Goal: Transaction & Acquisition: Obtain resource

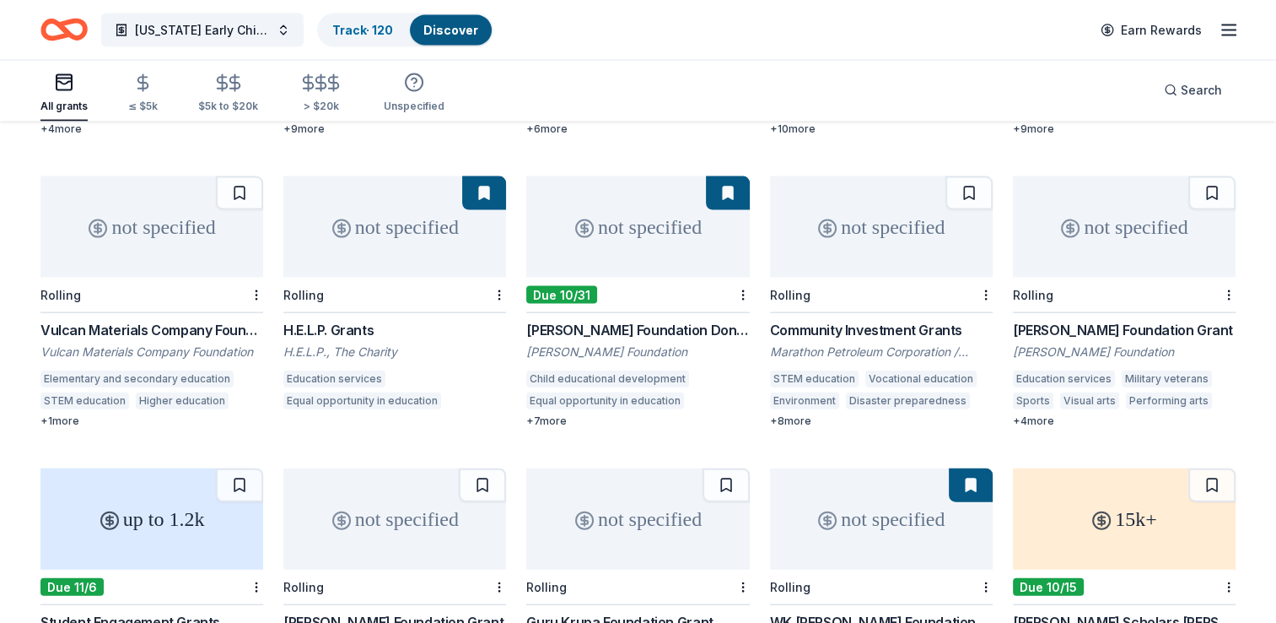
scroll to position [3653, 0]
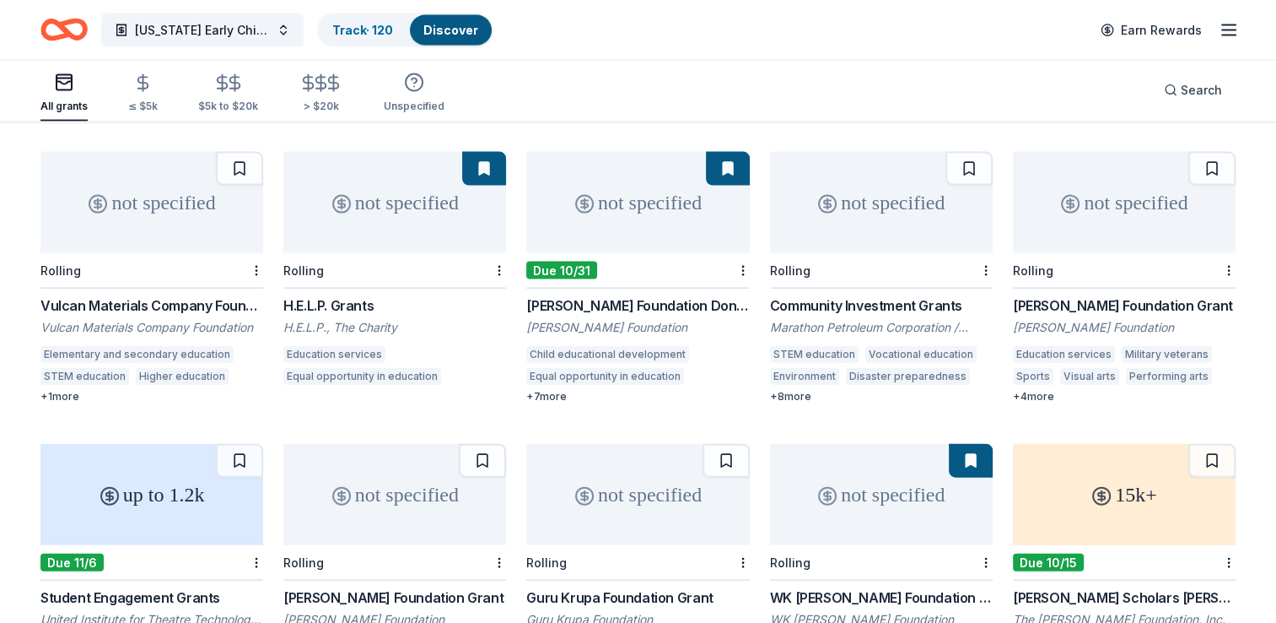
click at [1073, 295] on div "Beck Foundation Grant" at bounding box center [1124, 305] width 223 height 20
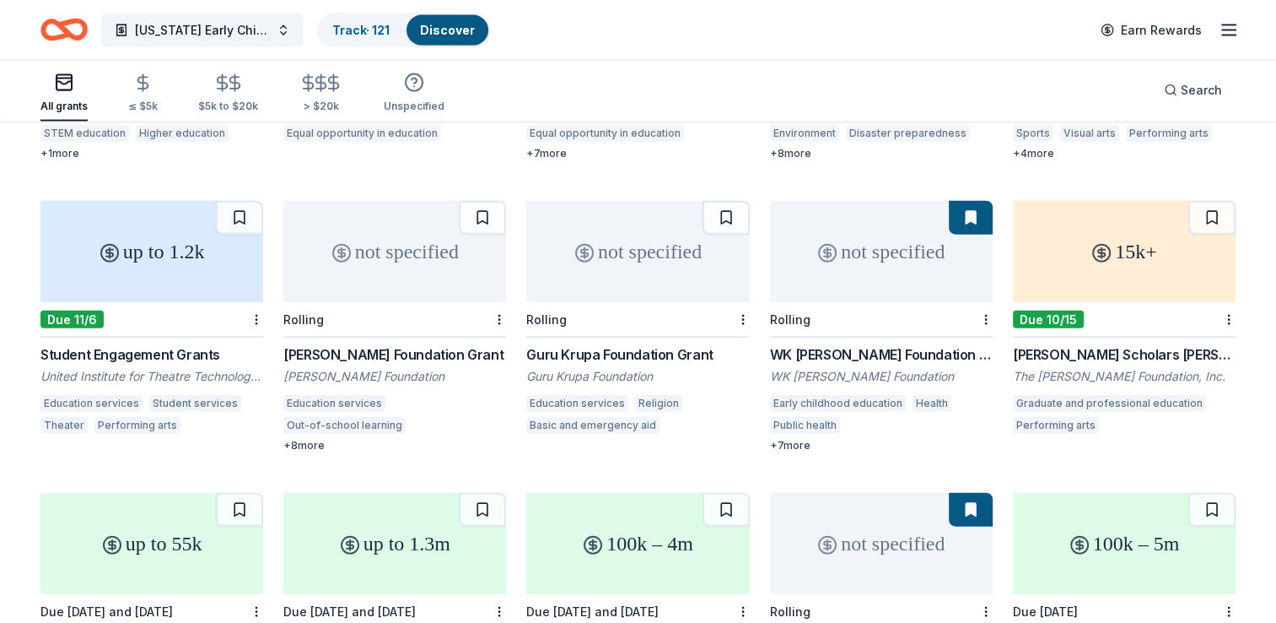
scroll to position [3925, 0]
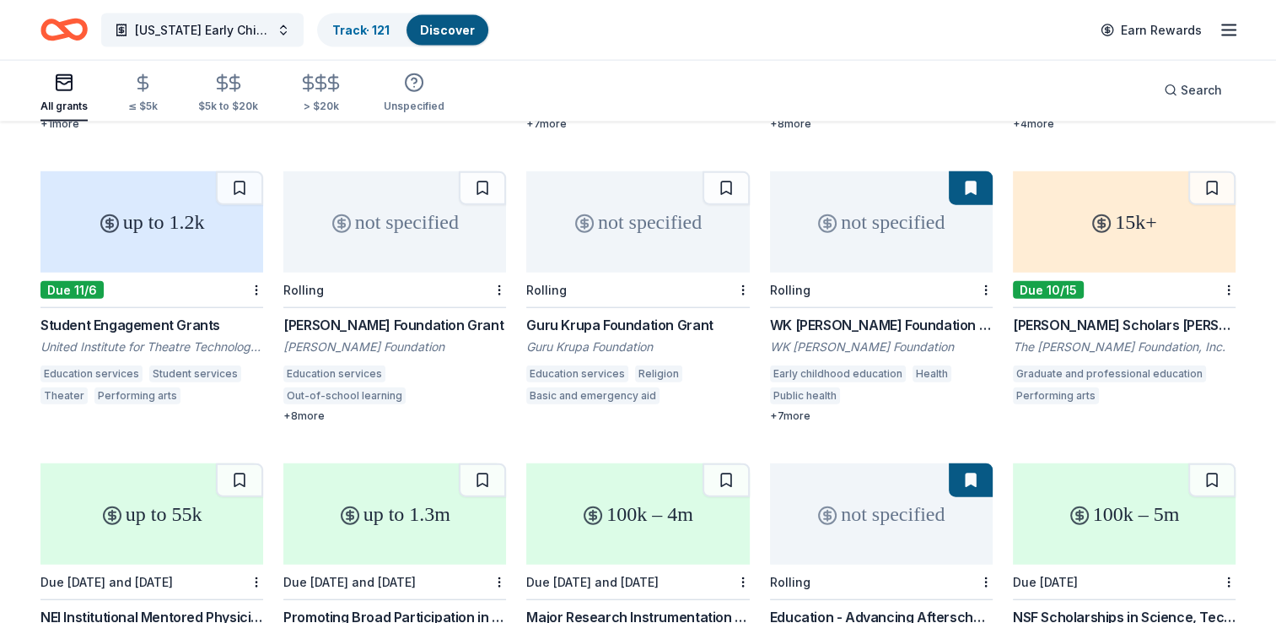
click at [402, 224] on div "not specified" at bounding box center [394, 221] width 223 height 101
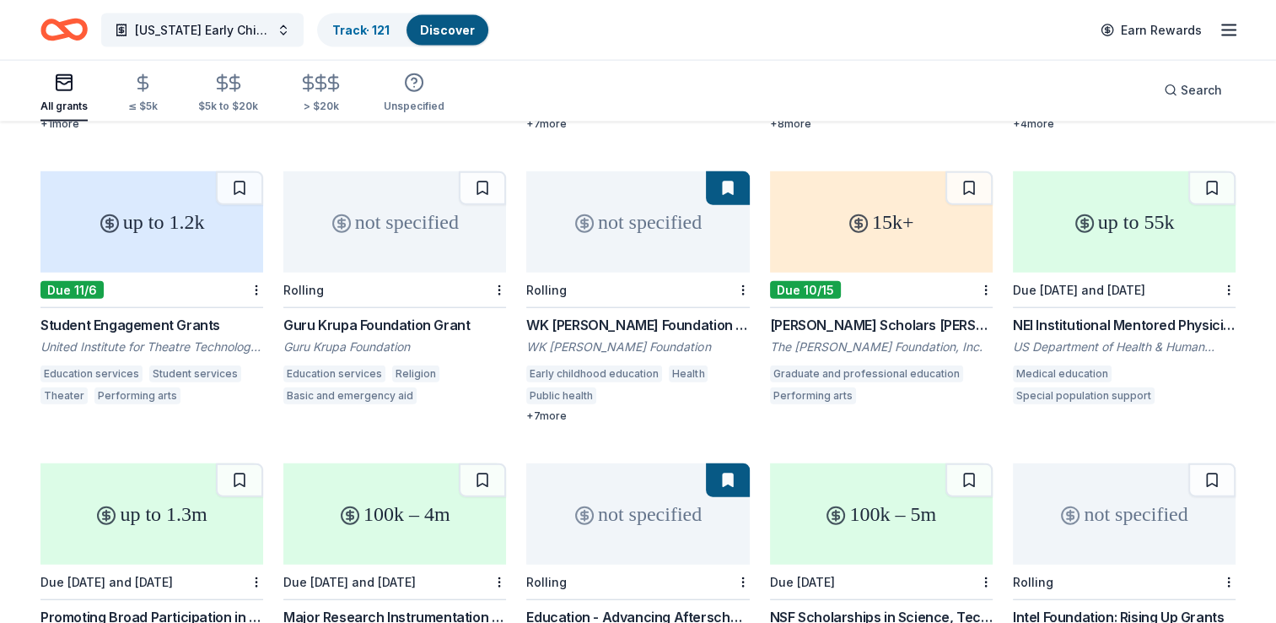
click at [381, 272] on div "Rolling" at bounding box center [394, 289] width 223 height 35
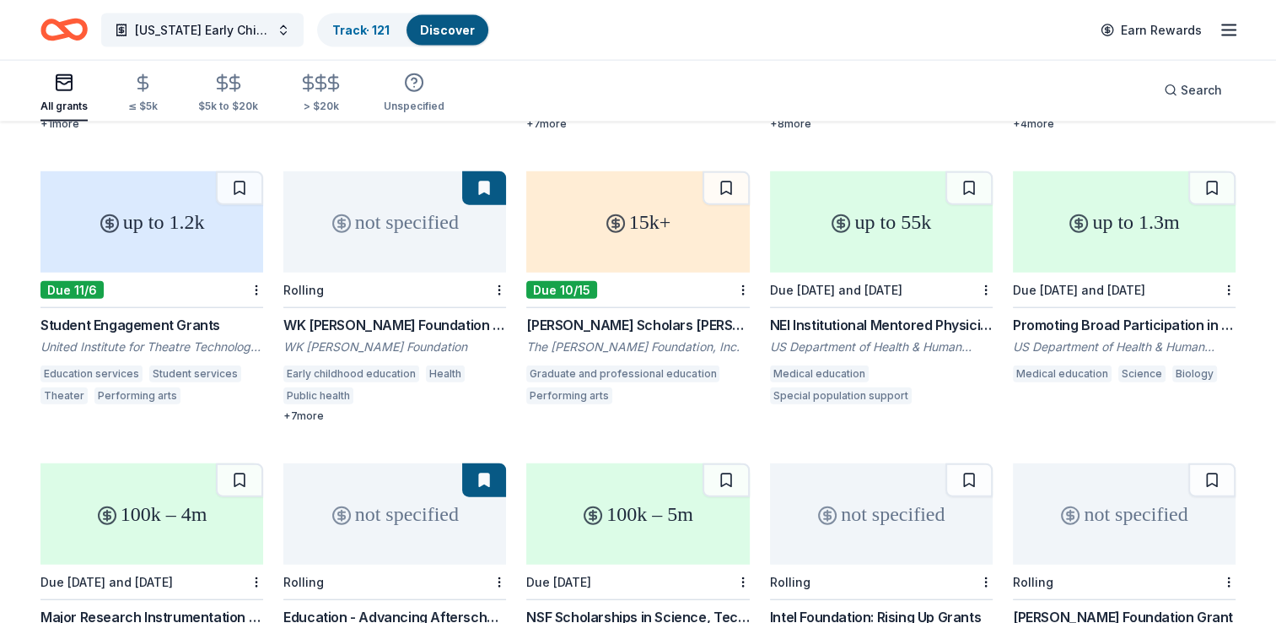
click at [671, 229] on div "15k+" at bounding box center [637, 221] width 223 height 101
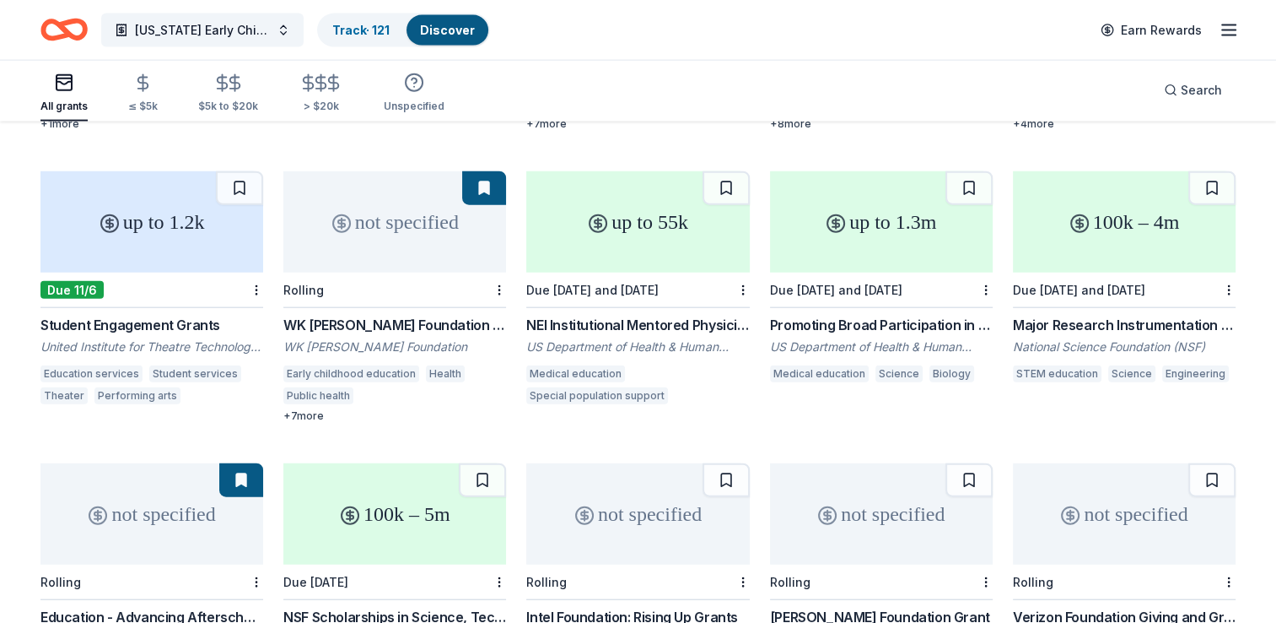
click at [625, 272] on div "Due 6/9/26 and 6/9/26" at bounding box center [637, 289] width 223 height 35
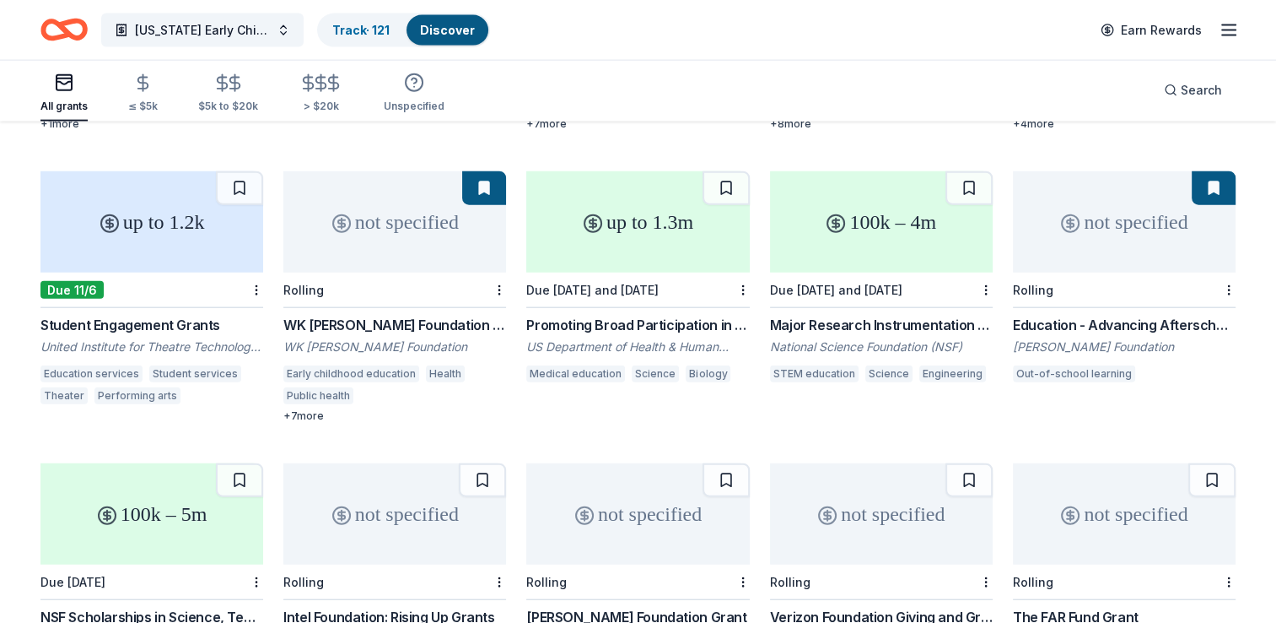
click at [628, 240] on div "up to 1.3m" at bounding box center [637, 221] width 223 height 101
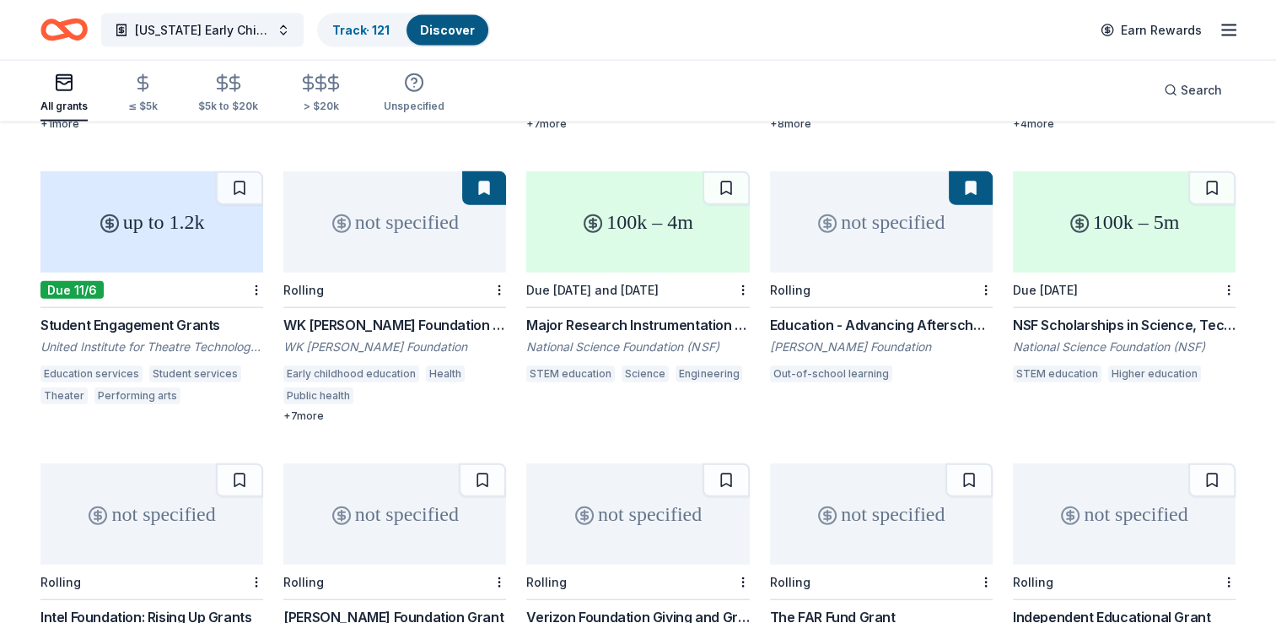
click at [630, 236] on div "100k – 4m" at bounding box center [637, 221] width 223 height 101
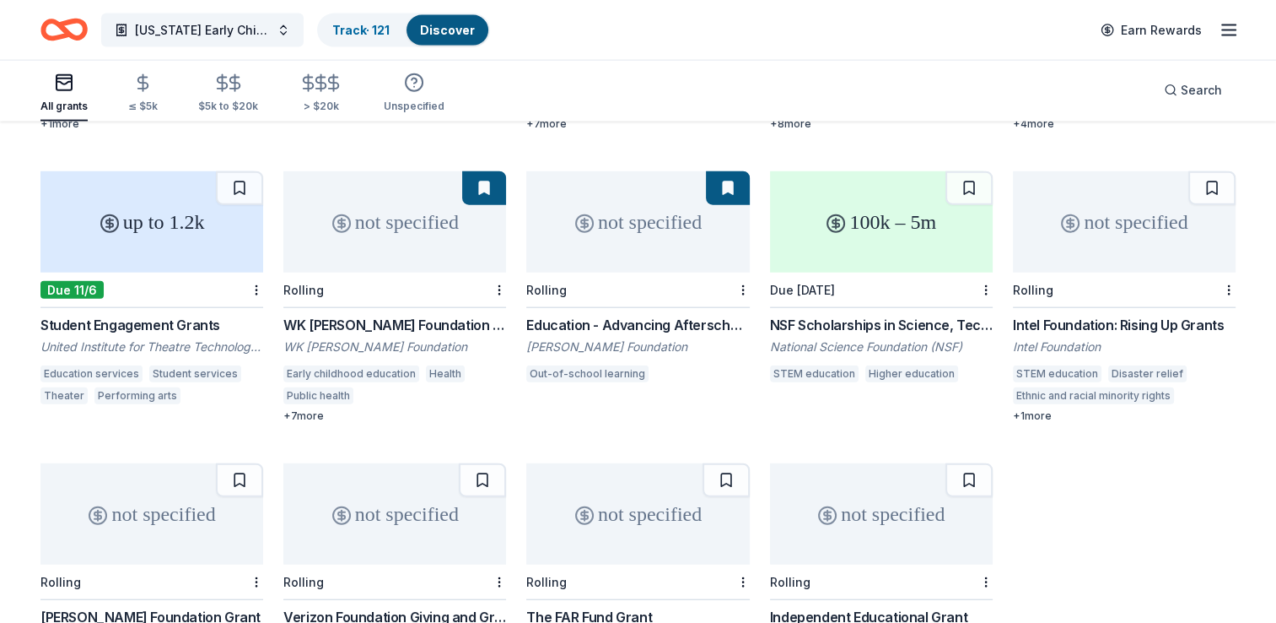
click at [871, 235] on div "100k – 5m" at bounding box center [881, 221] width 223 height 101
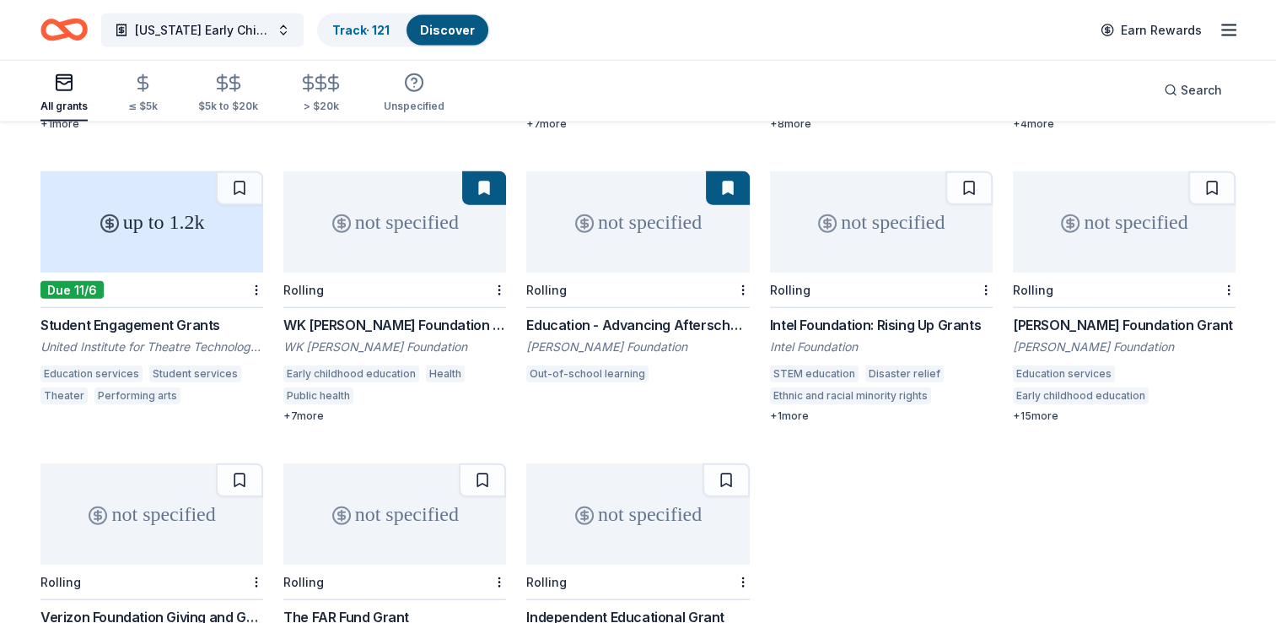
click at [1073, 219] on div "not specified" at bounding box center [1124, 221] width 223 height 101
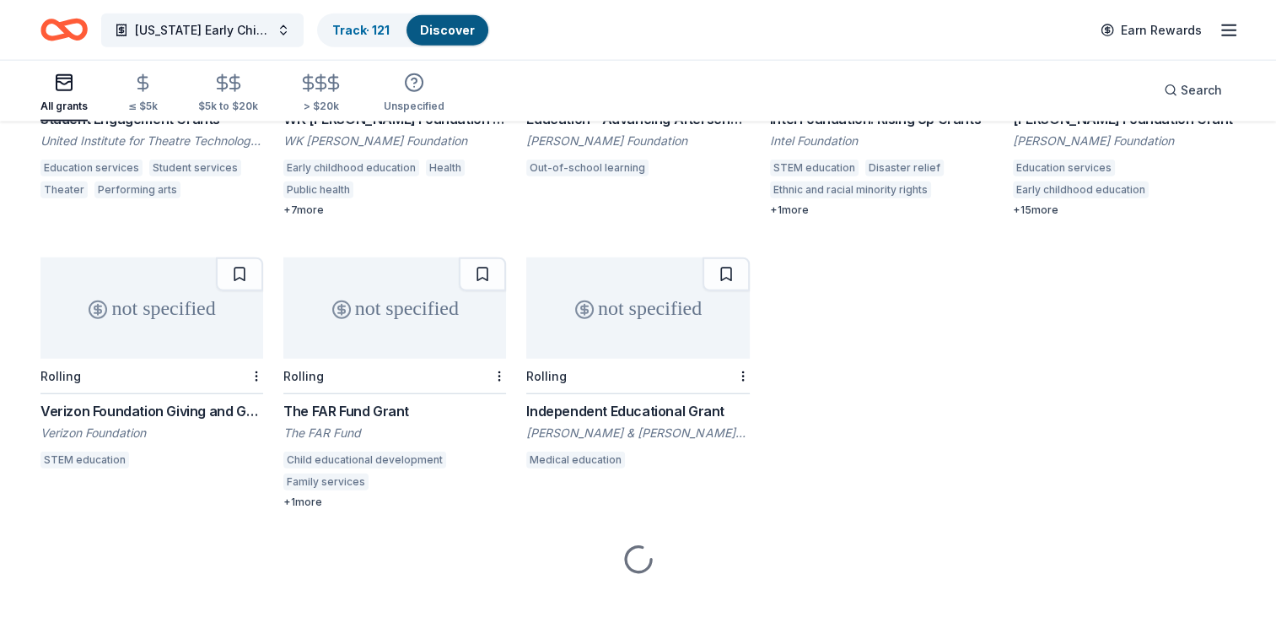
scroll to position [4120, 0]
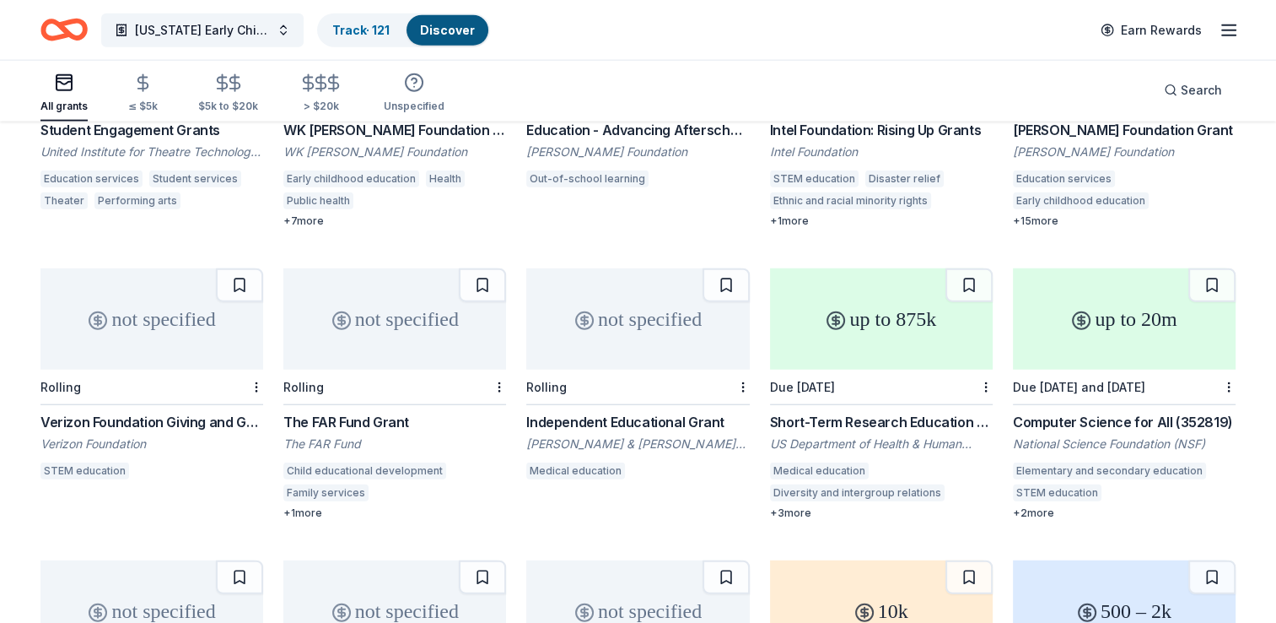
click at [388, 314] on div "not specified" at bounding box center [394, 318] width 223 height 101
click at [661, 317] on div "not specified" at bounding box center [637, 318] width 223 height 101
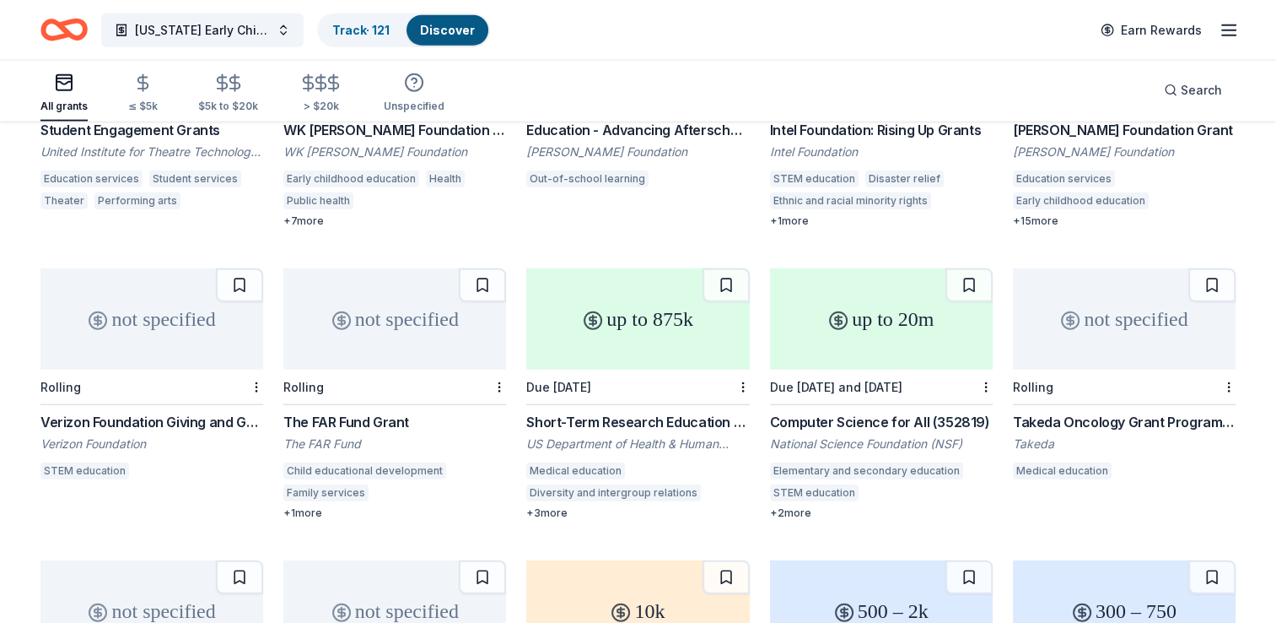
click at [610, 332] on div "up to 875k" at bounding box center [637, 318] width 223 height 101
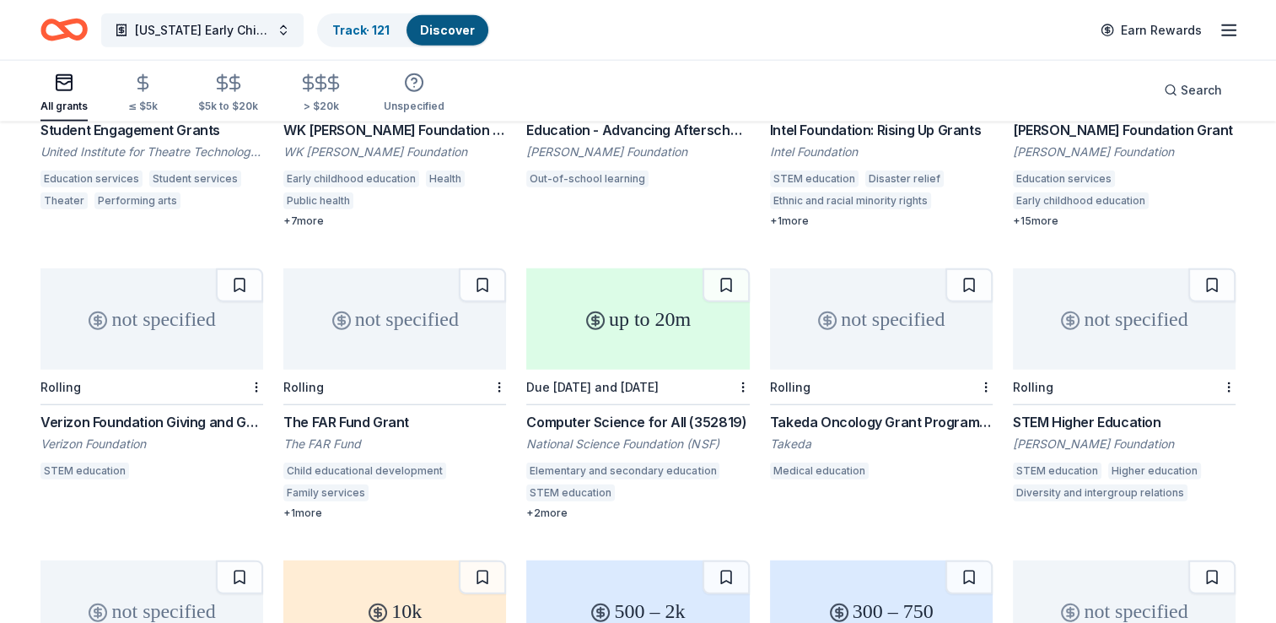
click at [900, 314] on div "not specified" at bounding box center [881, 318] width 223 height 101
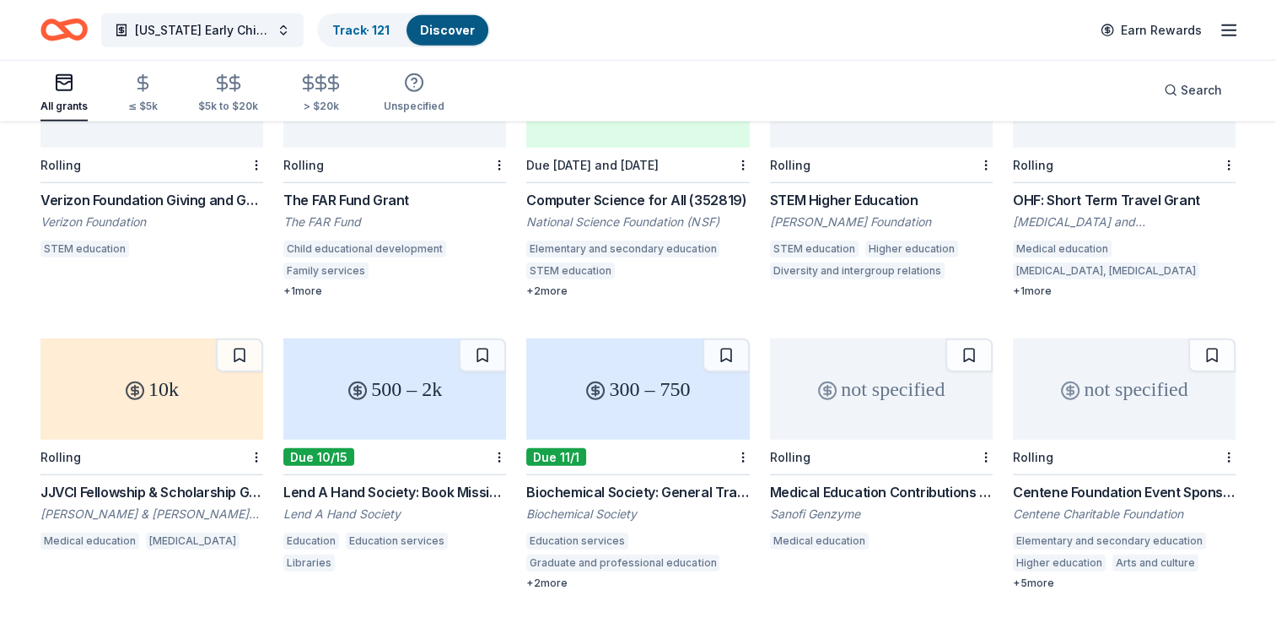
scroll to position [4356, 0]
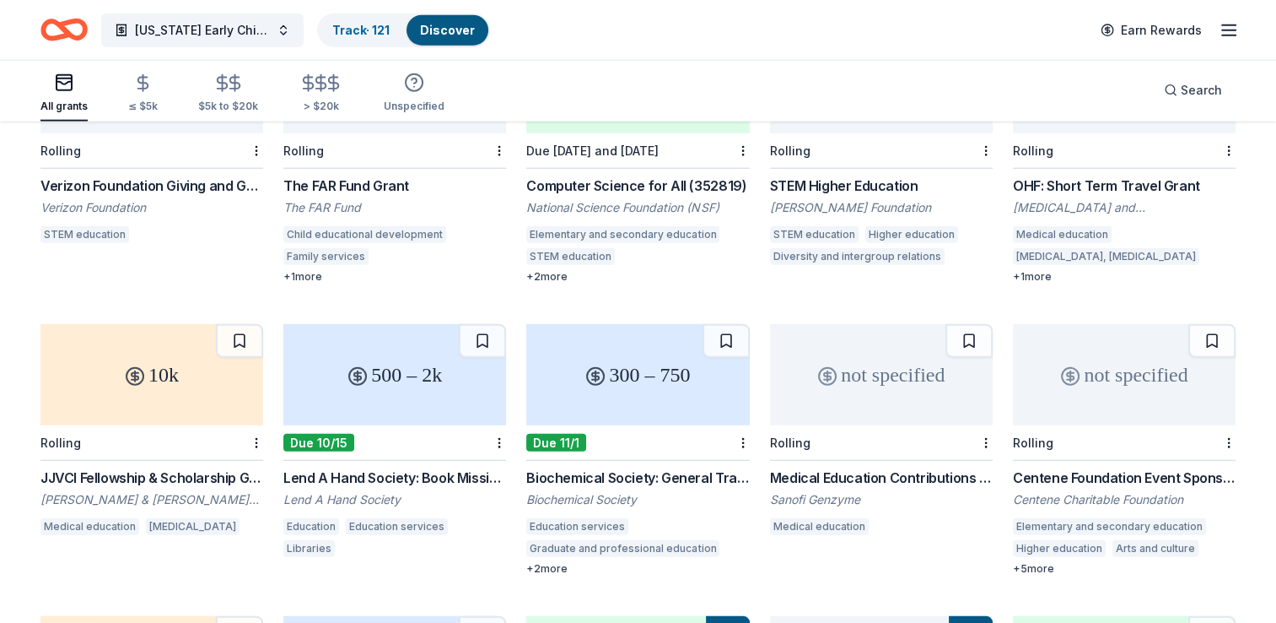
click at [381, 379] on div "500 – 2k" at bounding box center [394, 374] width 223 height 101
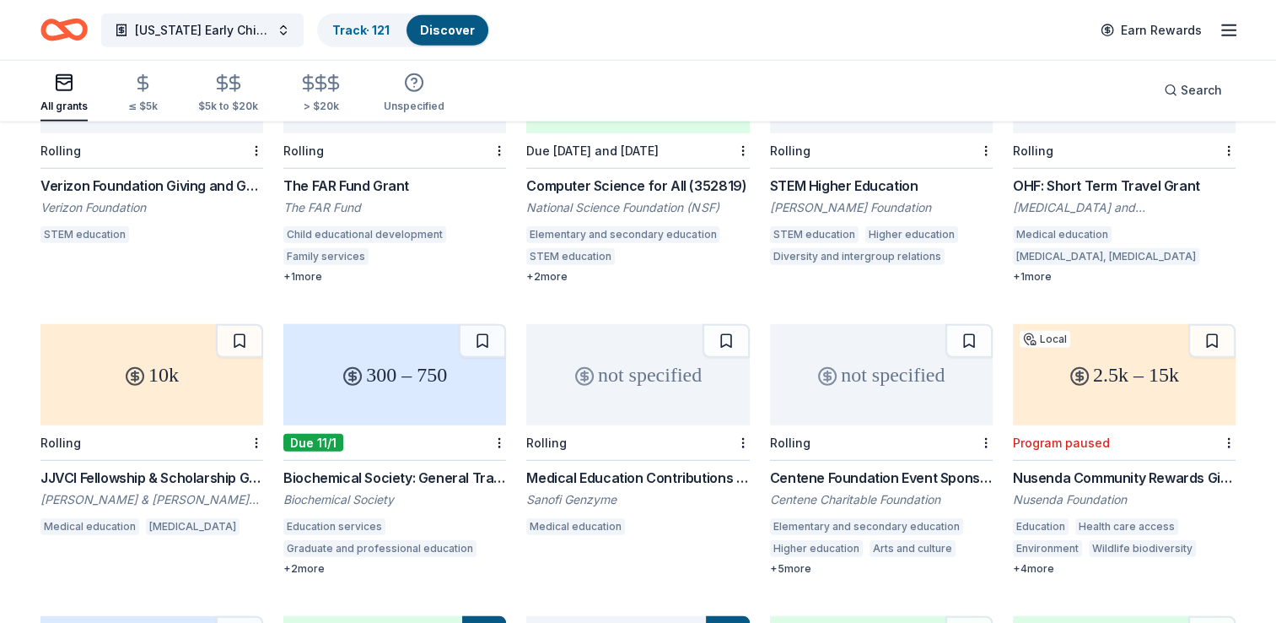
click at [625, 359] on div "not specified" at bounding box center [637, 374] width 223 height 101
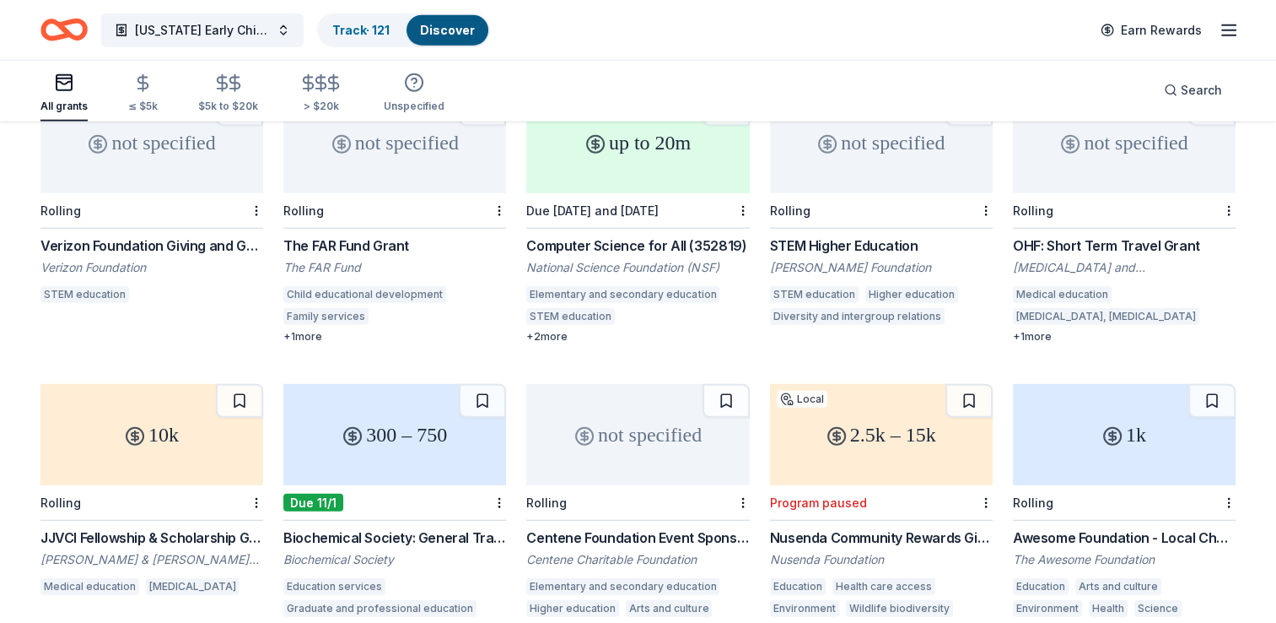
scroll to position [4333, 0]
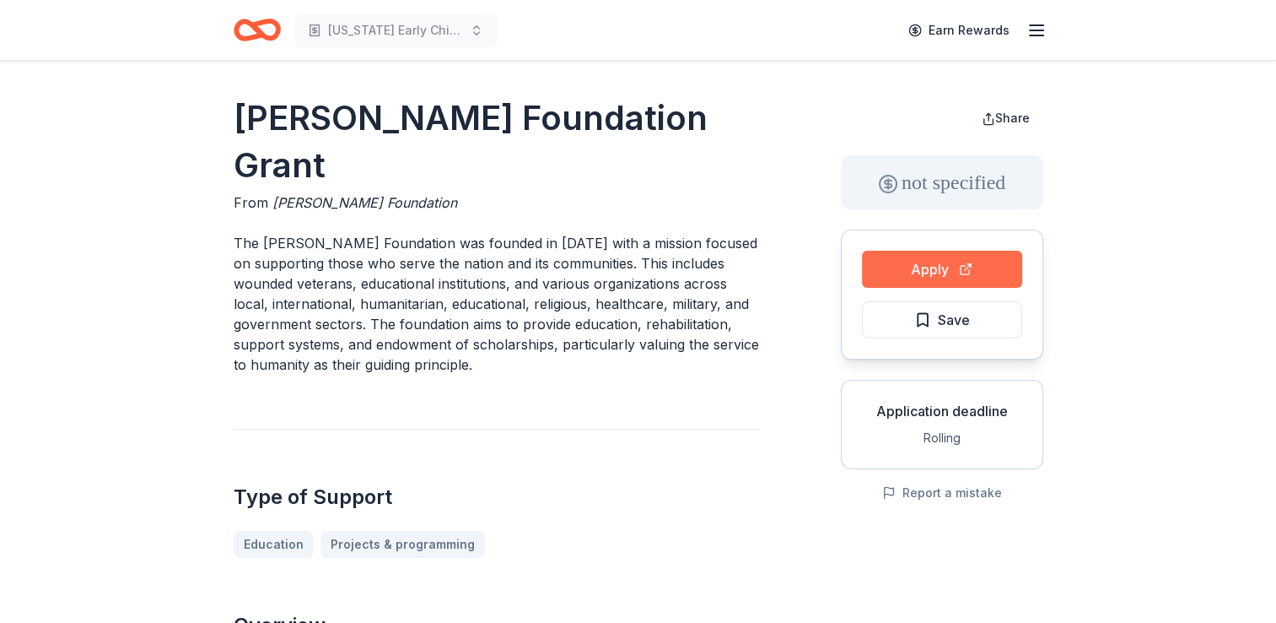
click at [943, 268] on button "Apply" at bounding box center [942, 269] width 160 height 37
click at [935, 313] on span "Save" at bounding box center [942, 320] width 56 height 22
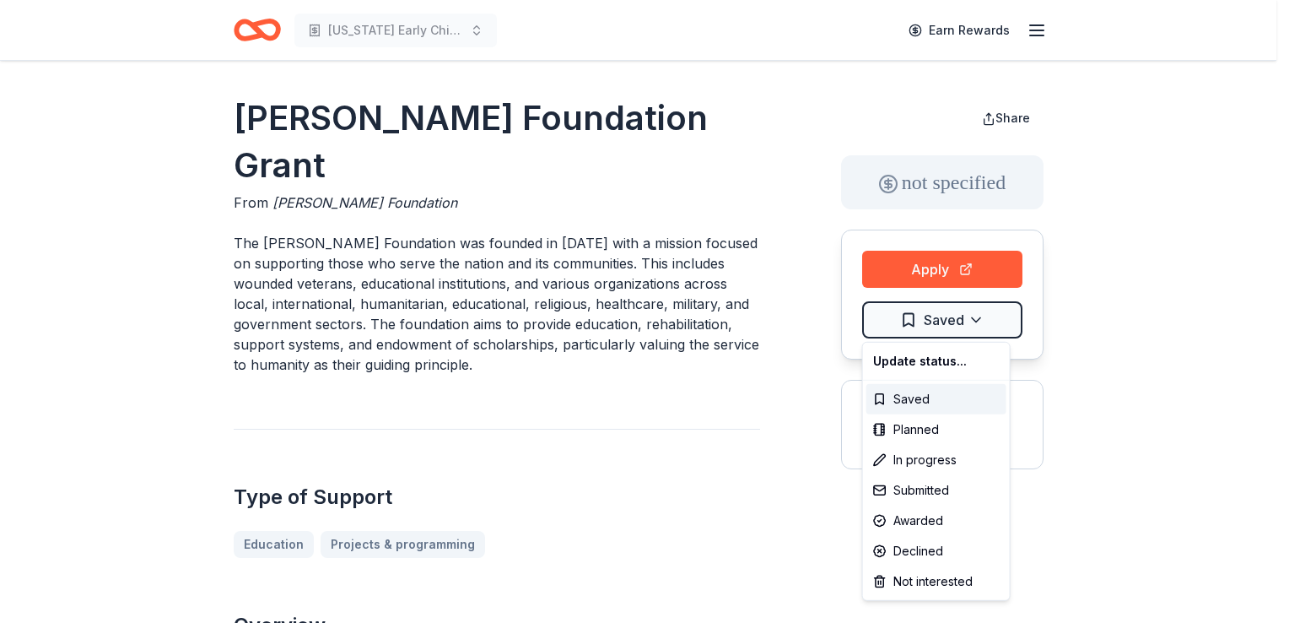
click at [935, 313] on html "New Mexico Early Childhood Education Earn Rewards Beck Foundation Grant From Be…" at bounding box center [644, 311] width 1289 height 623
click at [919, 457] on div "In progress" at bounding box center [936, 460] width 140 height 30
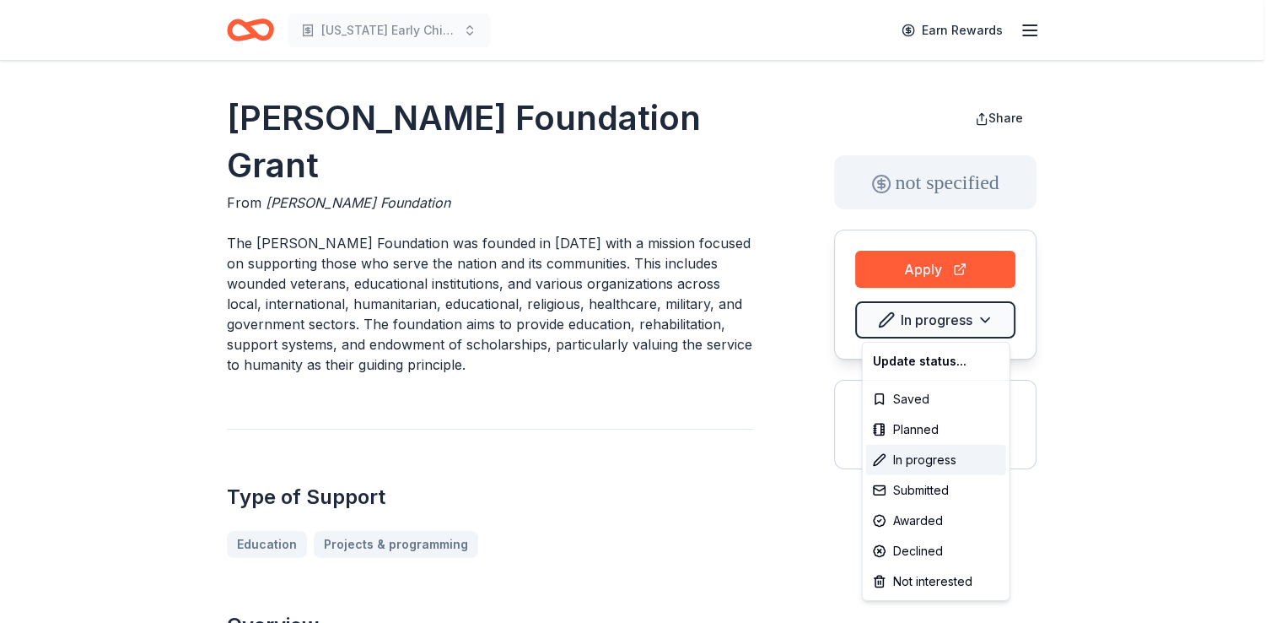
click at [815, 175] on html "New Mexico Early Childhood Education Earn Rewards Beck Foundation Grant From Be…" at bounding box center [638, 311] width 1276 height 623
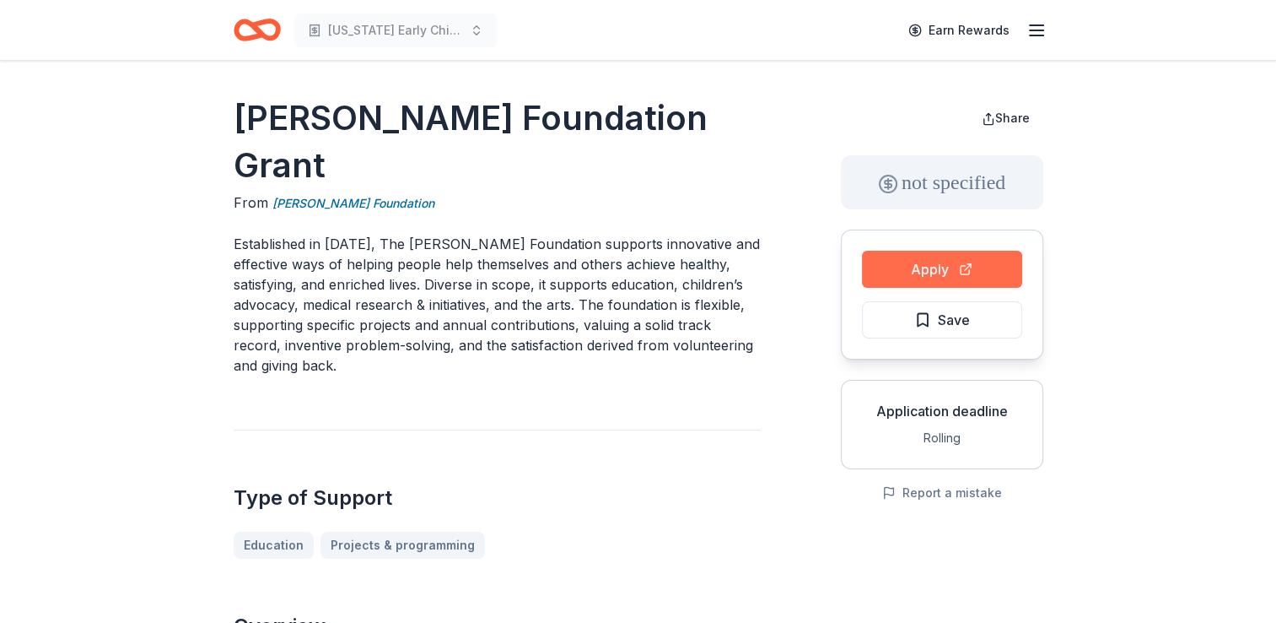
click at [921, 270] on button "Apply" at bounding box center [942, 269] width 160 height 37
click at [927, 315] on span "Save" at bounding box center [942, 320] width 56 height 22
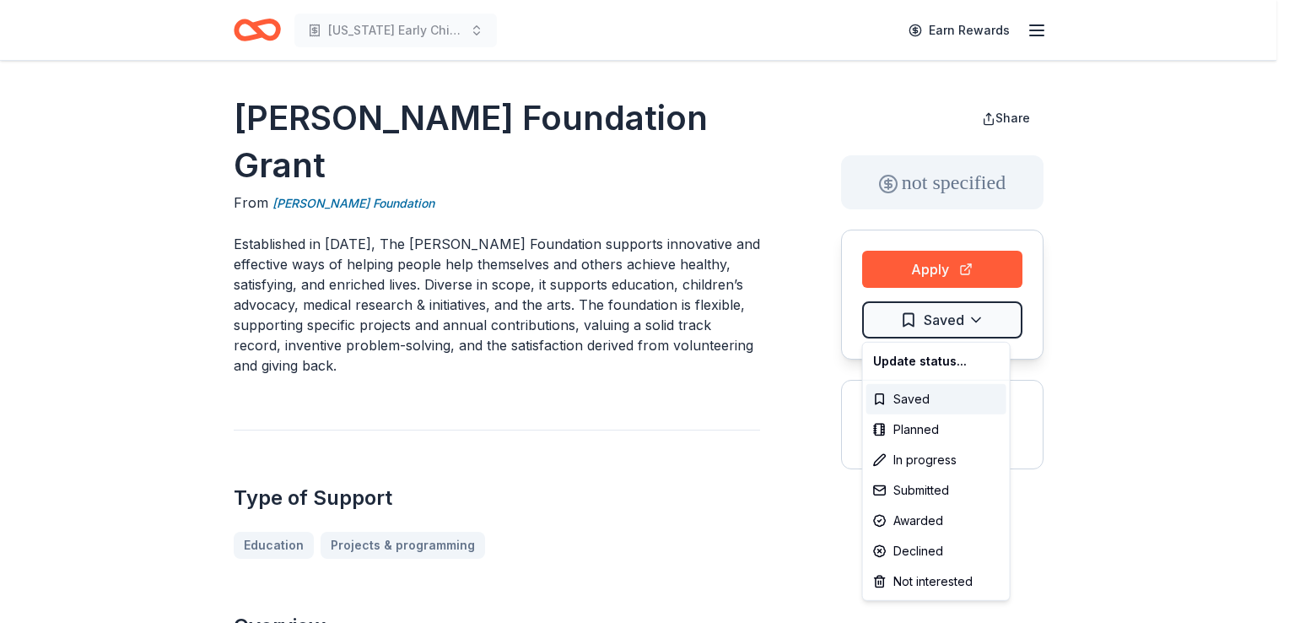
click at [927, 315] on html "New Mexico Early Childhood Education Earn Rewards Charles Lafitte Foundation Gr…" at bounding box center [644, 311] width 1289 height 623
click at [921, 579] on div "Not interested" at bounding box center [936, 581] width 140 height 30
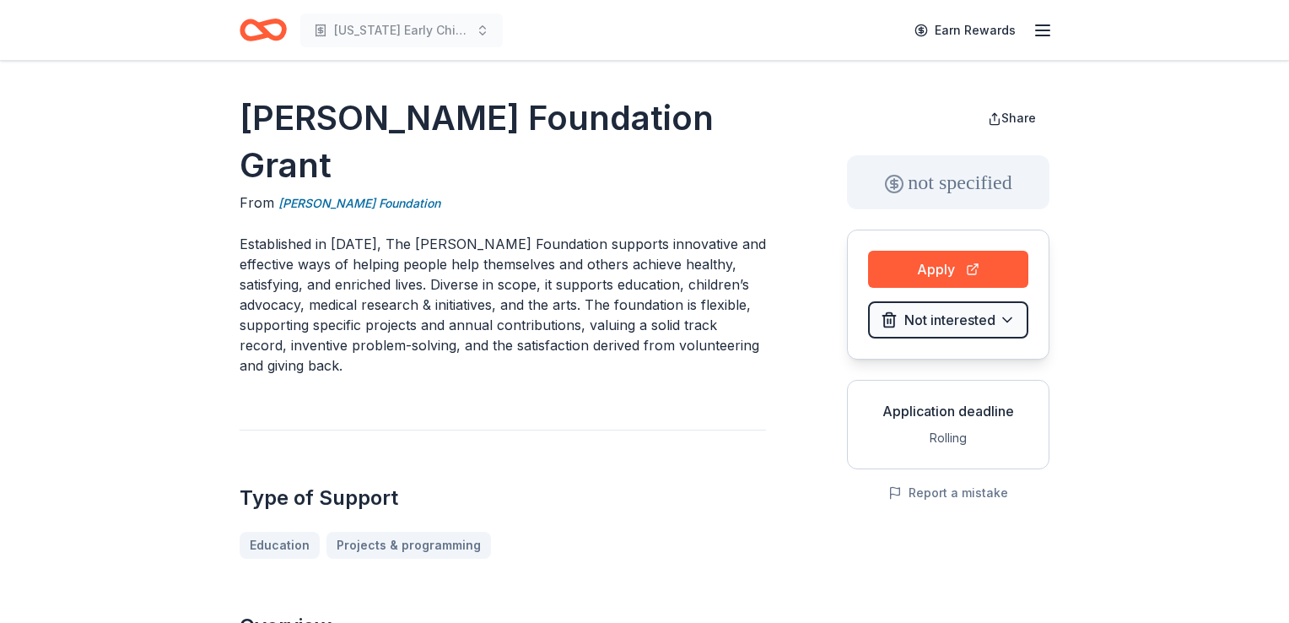
click at [793, 513] on html "New Mexico Early Childhood Education Earn Rewards Charles Lafitte Foundation Gr…" at bounding box center [644, 311] width 1289 height 623
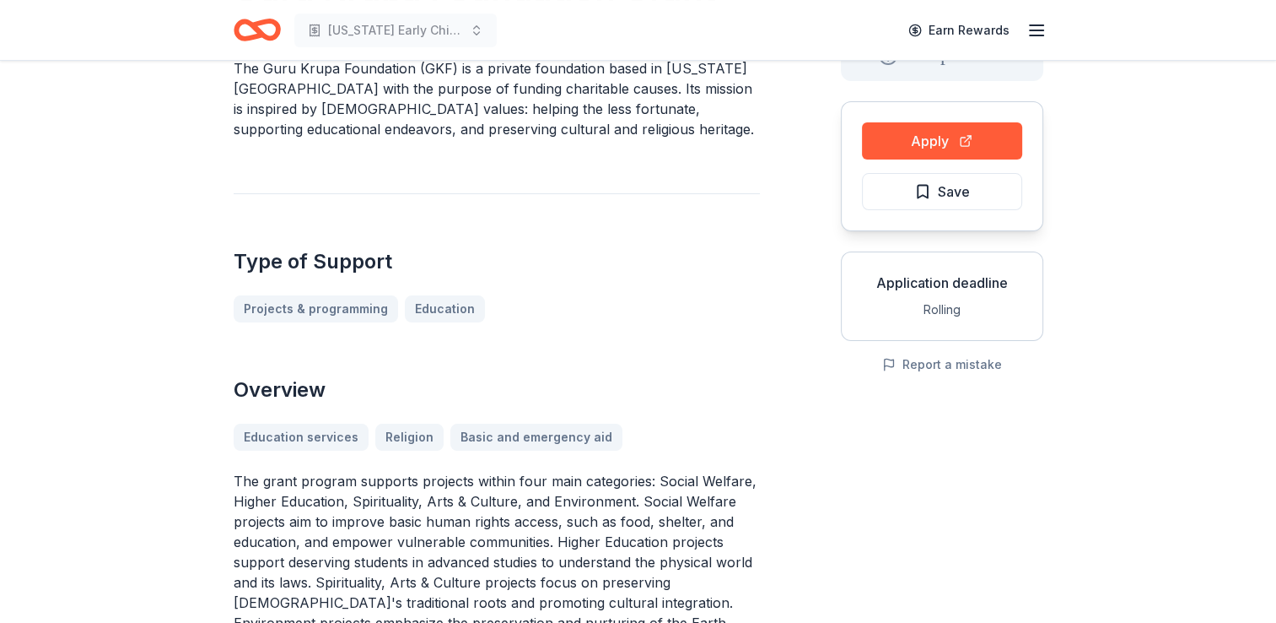
scroll to position [74, 0]
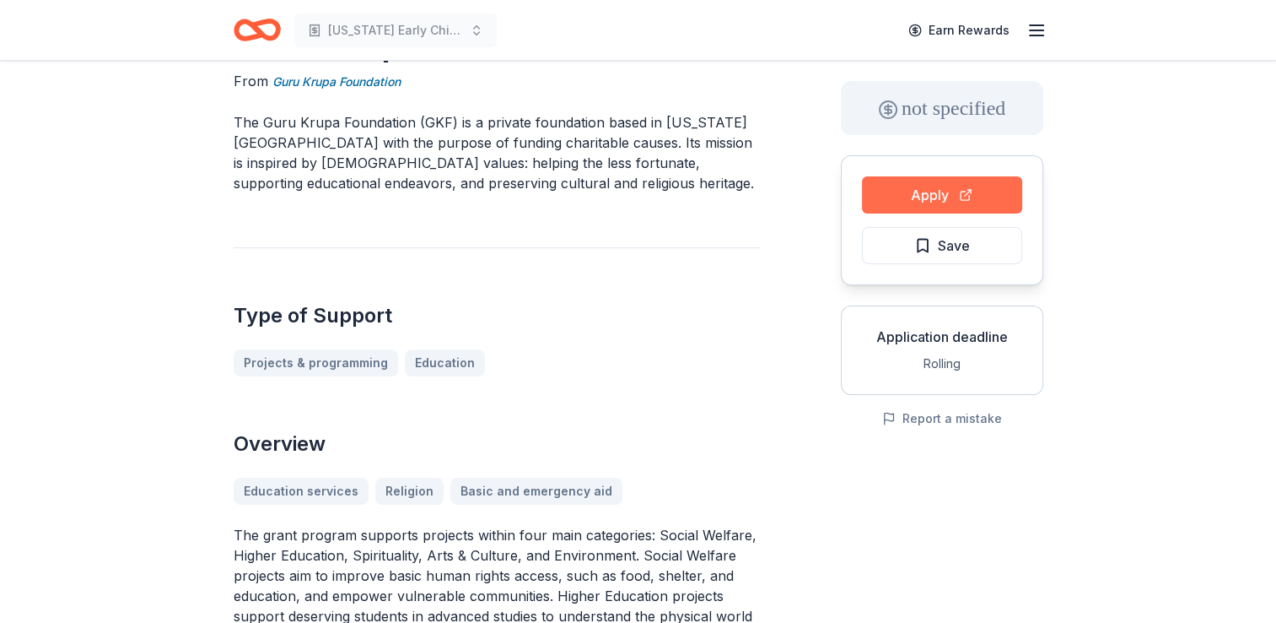
click at [932, 192] on button "Apply" at bounding box center [942, 194] width 160 height 37
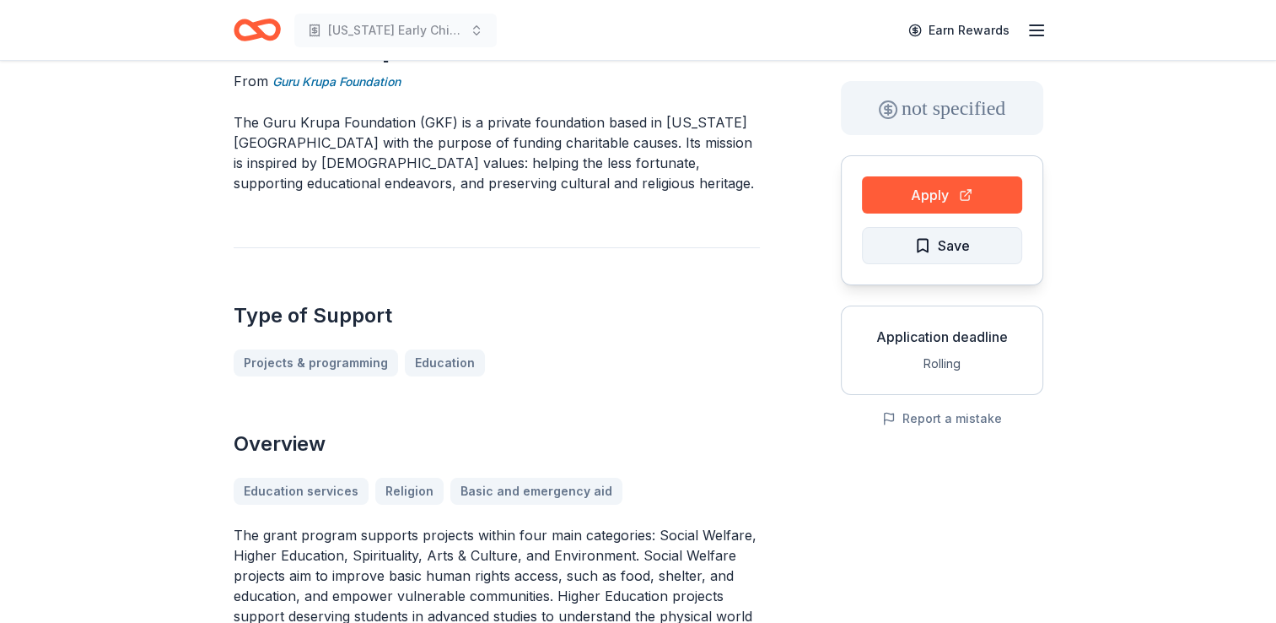
click at [919, 247] on span "Save" at bounding box center [942, 246] width 56 height 22
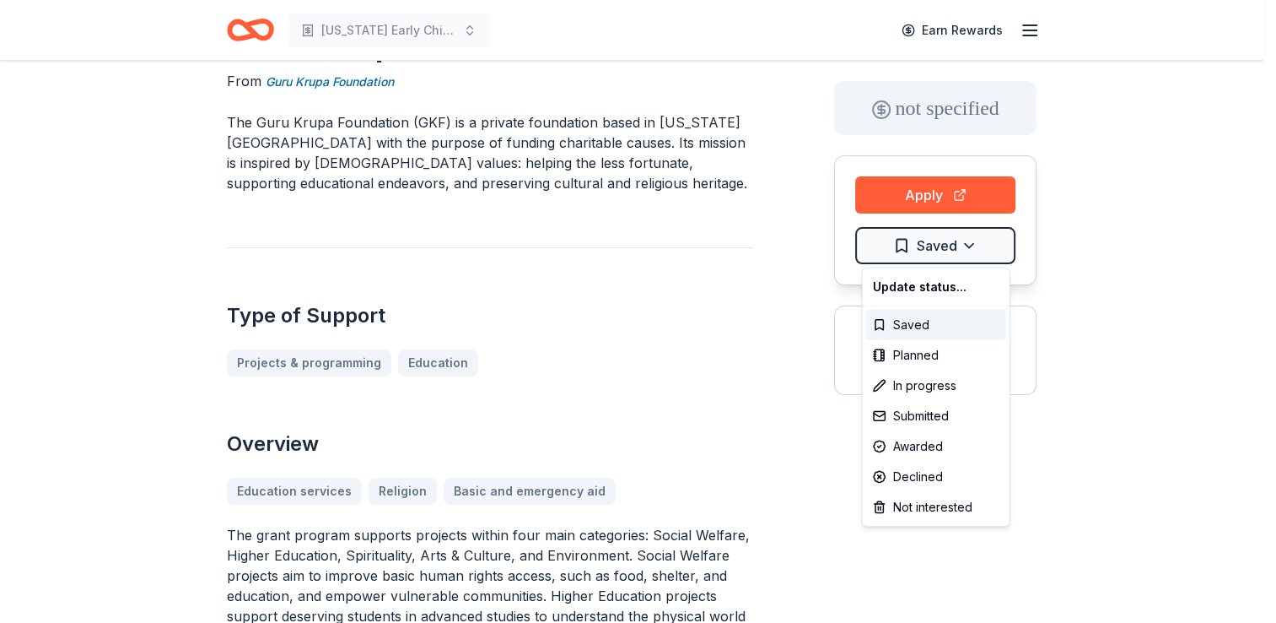
click at [919, 247] on html "New Mexico Early Childhood Education Earn Rewards Guru Krupa Foundation Grant F…" at bounding box center [638, 237] width 1276 height 623
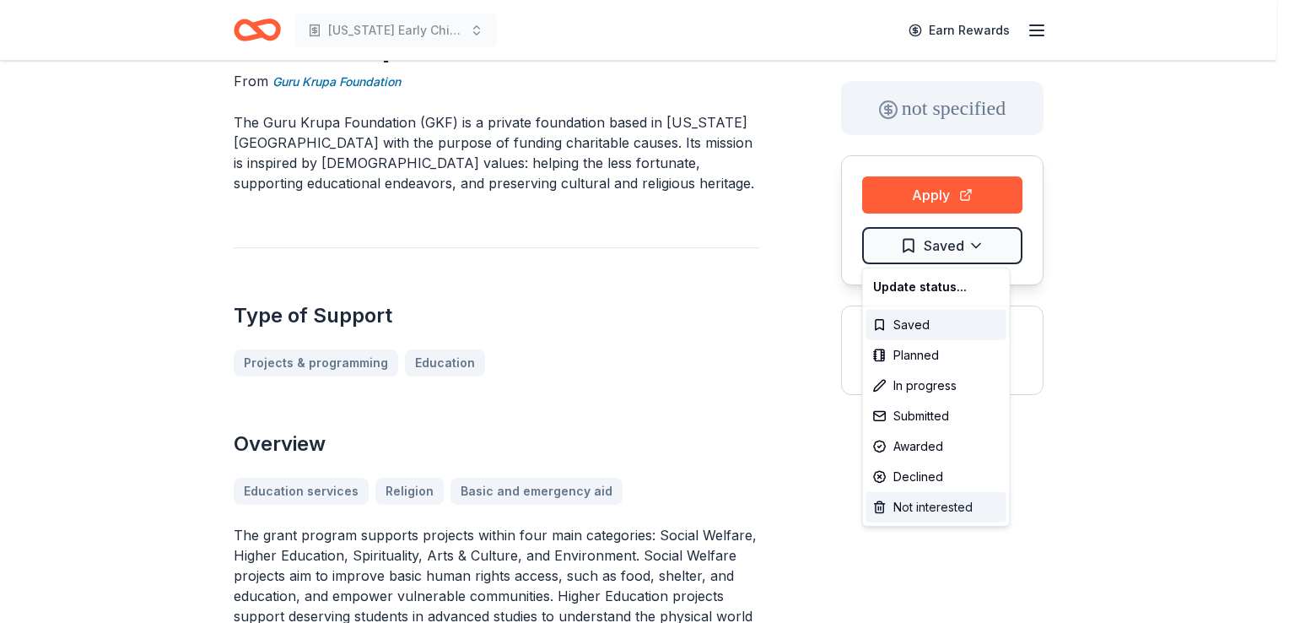
click at [929, 506] on div "Not interested" at bounding box center [936, 507] width 140 height 30
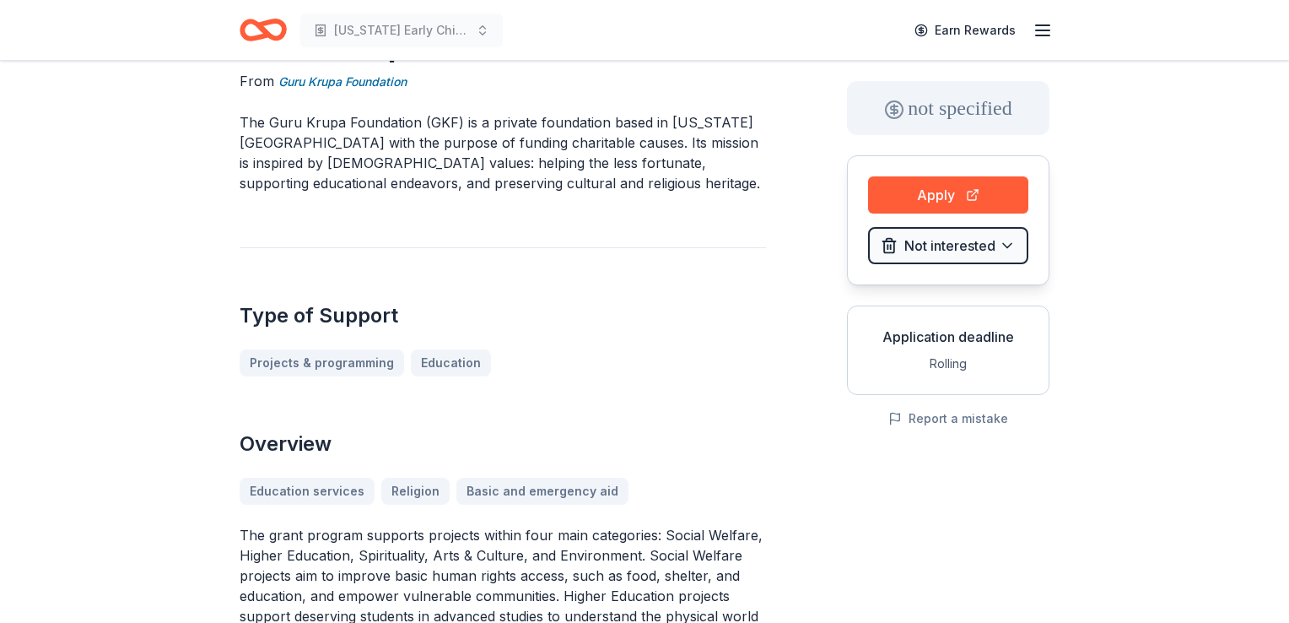
click at [1070, 486] on html "New Mexico Early Childhood Education Earn Rewards Guru Krupa Foundation Grant F…" at bounding box center [644, 237] width 1289 height 623
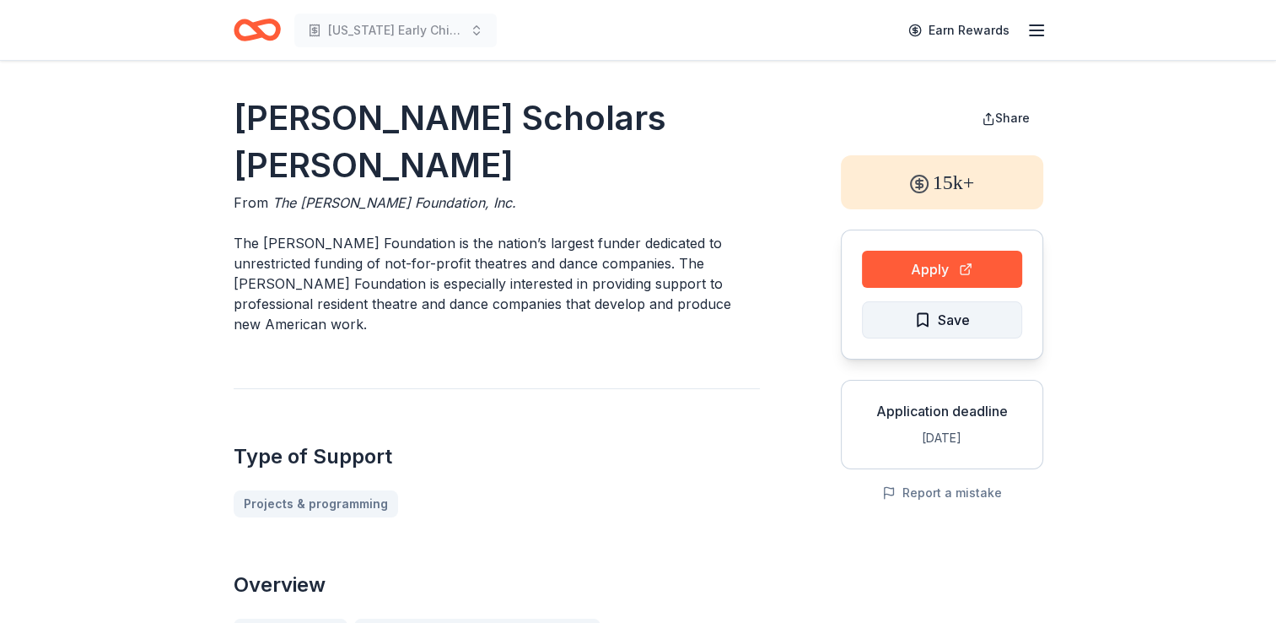
click at [921, 336] on button "Save" at bounding box center [942, 319] width 160 height 37
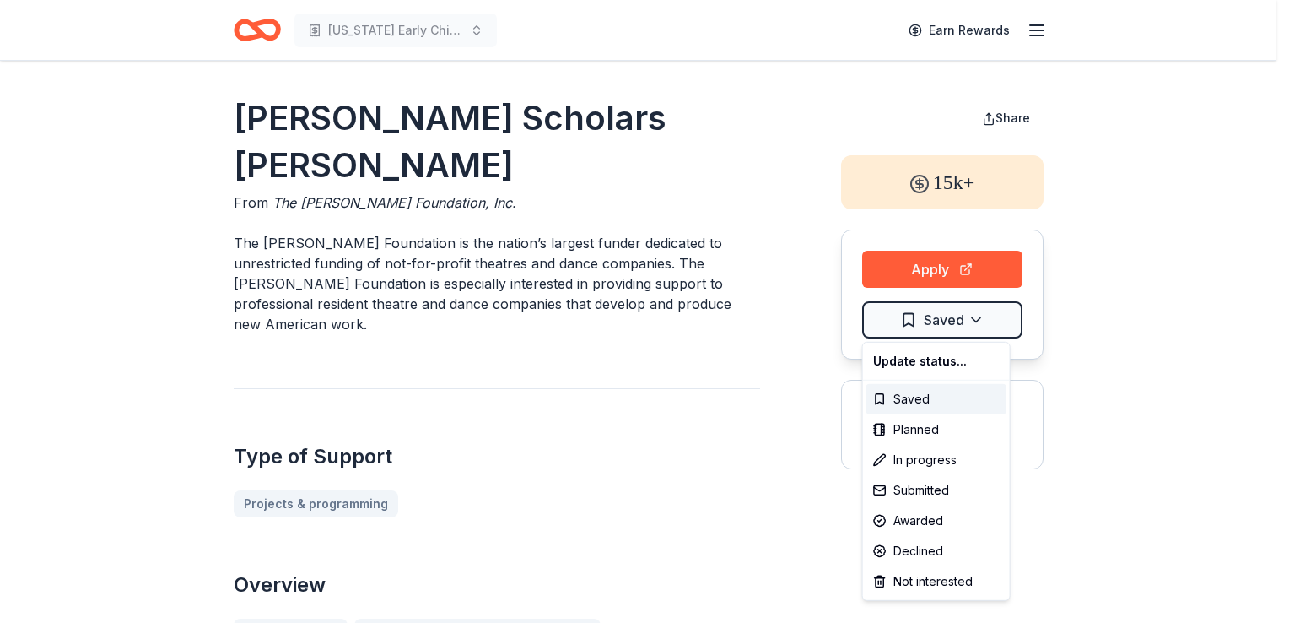
click at [921, 336] on html "[US_STATE] Early Childhood Education Earn Rewards [PERSON_NAME] Scholars Grant …" at bounding box center [644, 311] width 1289 height 623
click at [925, 575] on div "Not interested" at bounding box center [936, 581] width 140 height 30
click at [935, 572] on div "Not interested" at bounding box center [936, 581] width 140 height 30
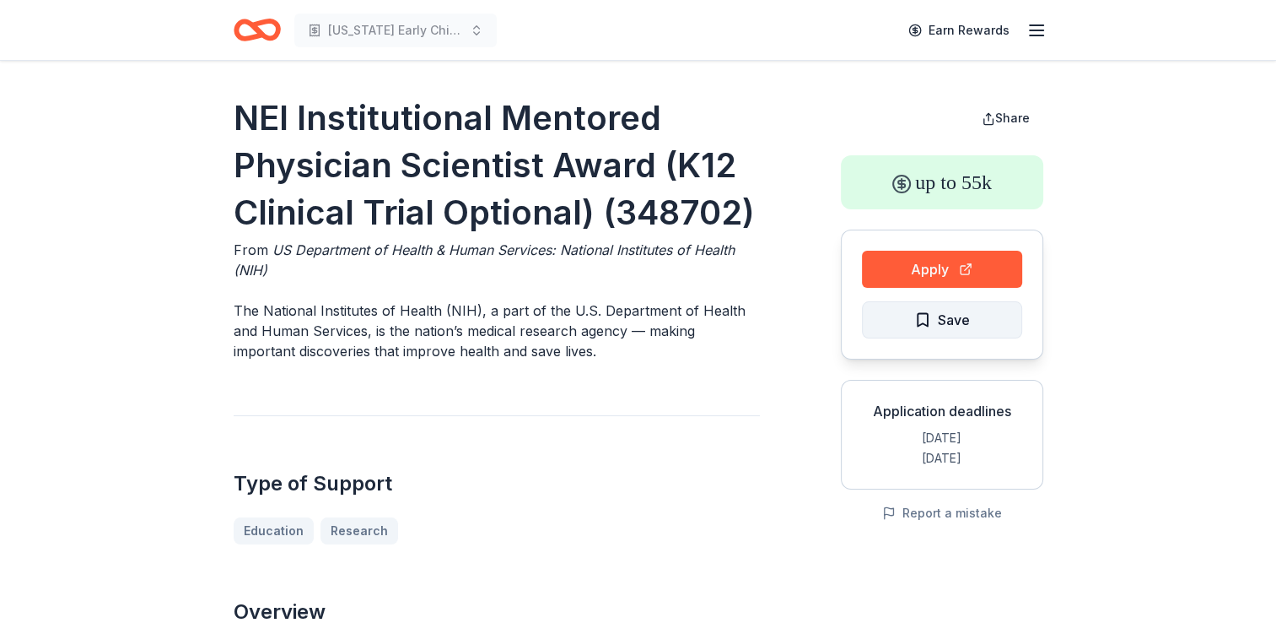
click at [936, 324] on span "Save" at bounding box center [942, 320] width 56 height 22
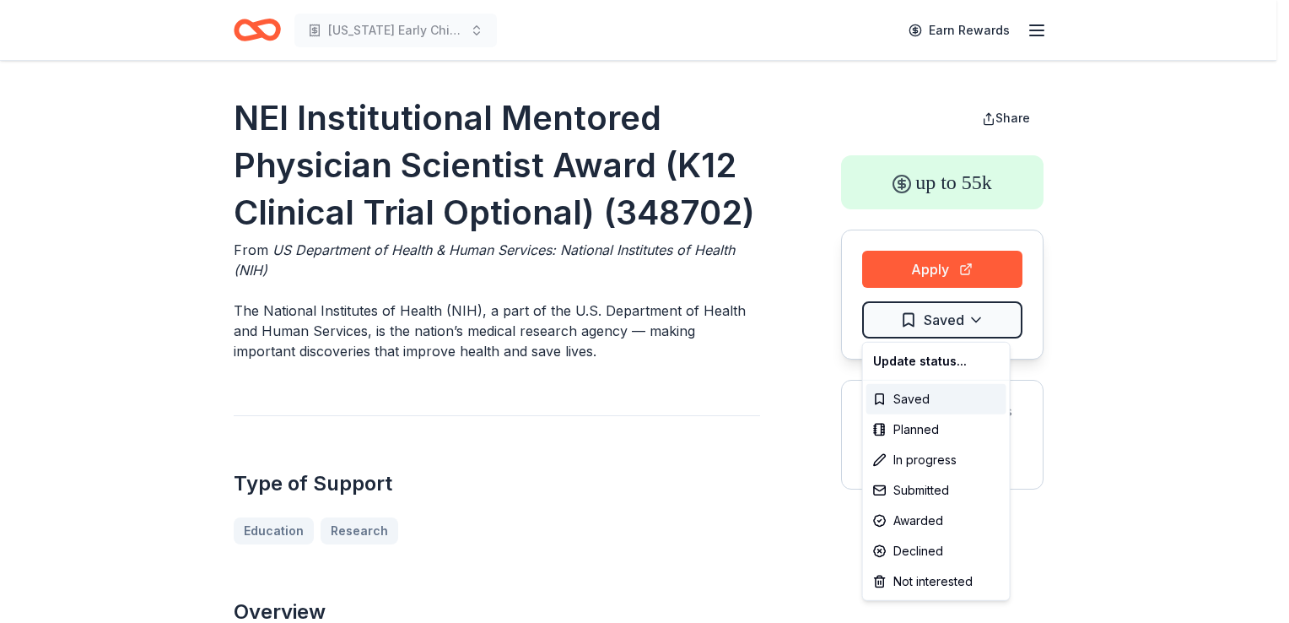
click at [936, 324] on html "New Mexico Early Childhood Education Earn Rewards NEI Institutional Mentored Ph…" at bounding box center [644, 311] width 1289 height 623
click at [924, 582] on div "Not interested" at bounding box center [936, 581] width 140 height 30
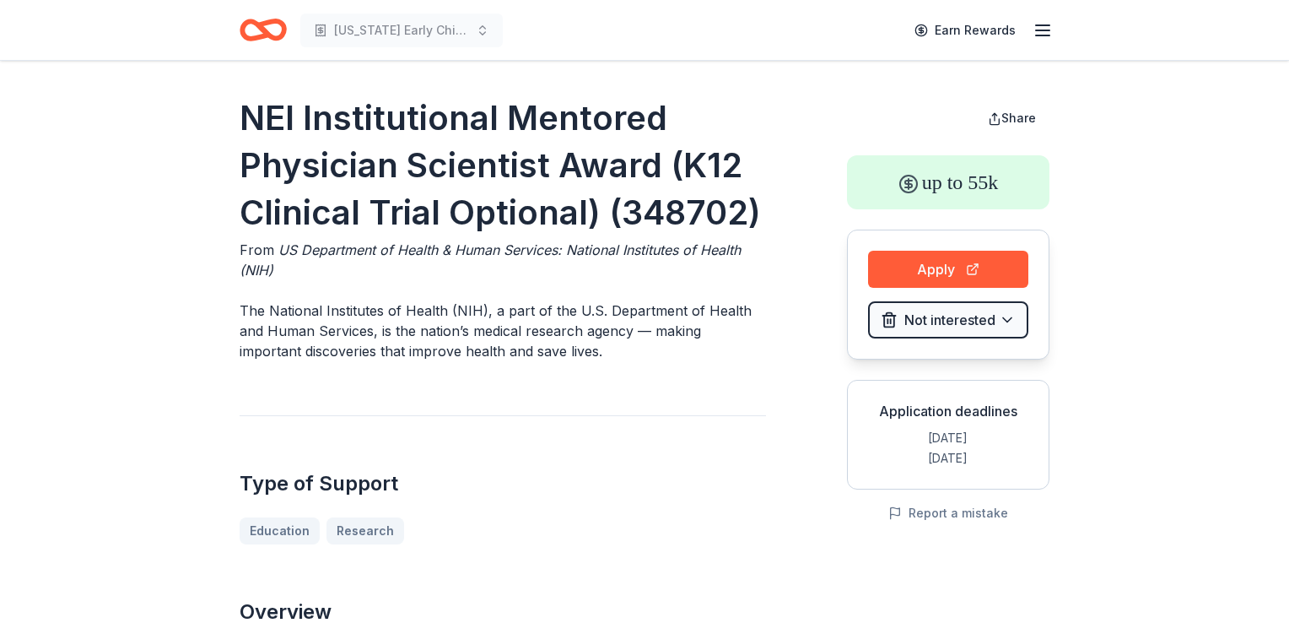
click at [788, 557] on html "New Mexico Early Childhood Education Earn Rewards NEI Institutional Mentored Ph…" at bounding box center [644, 311] width 1289 height 623
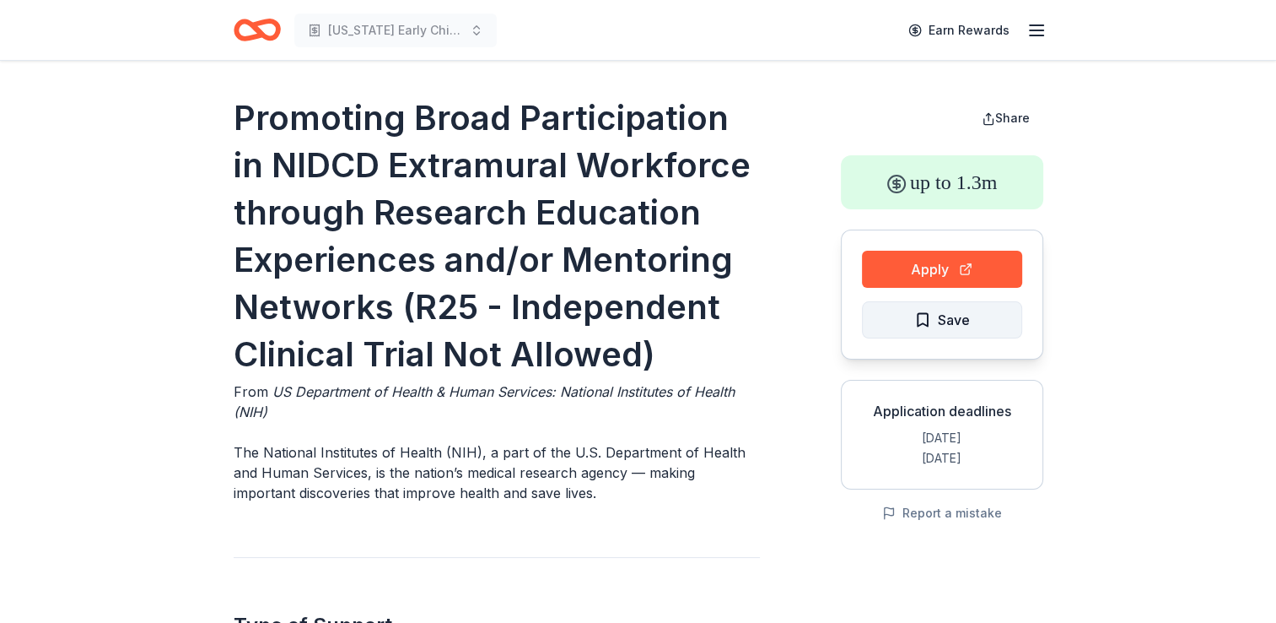
click at [891, 313] on button "Save" at bounding box center [942, 319] width 160 height 37
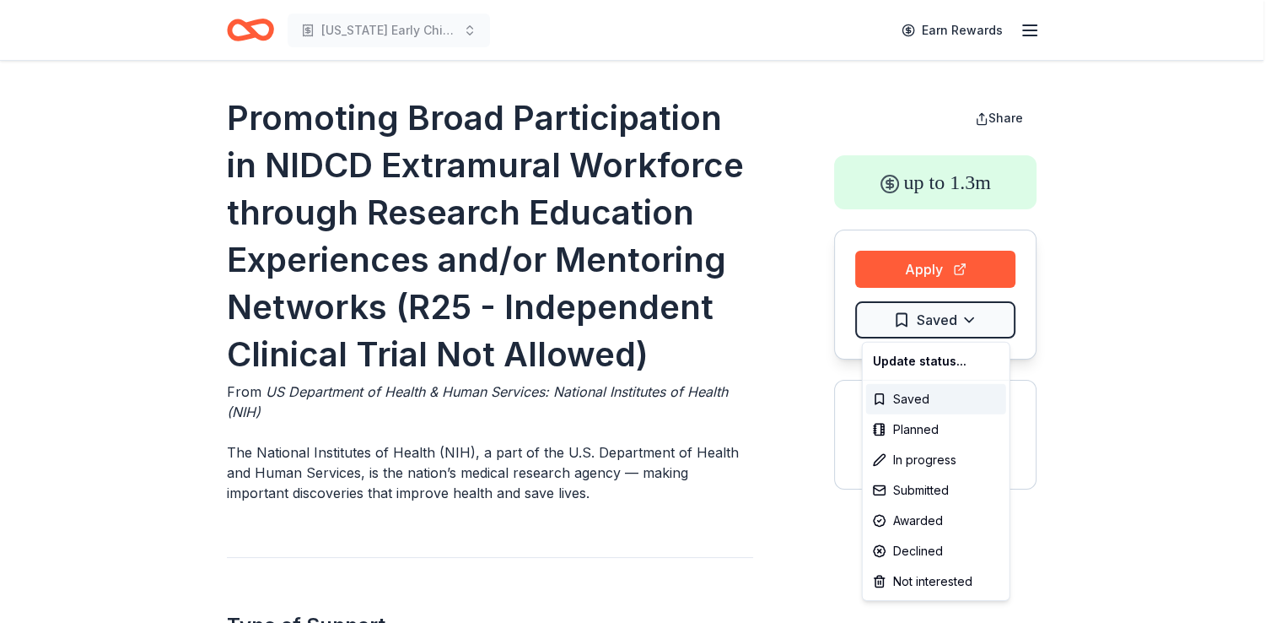
click at [891, 313] on html "[US_STATE] Early Childhood Education Earn Rewards Promoting Broad Participation…" at bounding box center [638, 311] width 1276 height 623
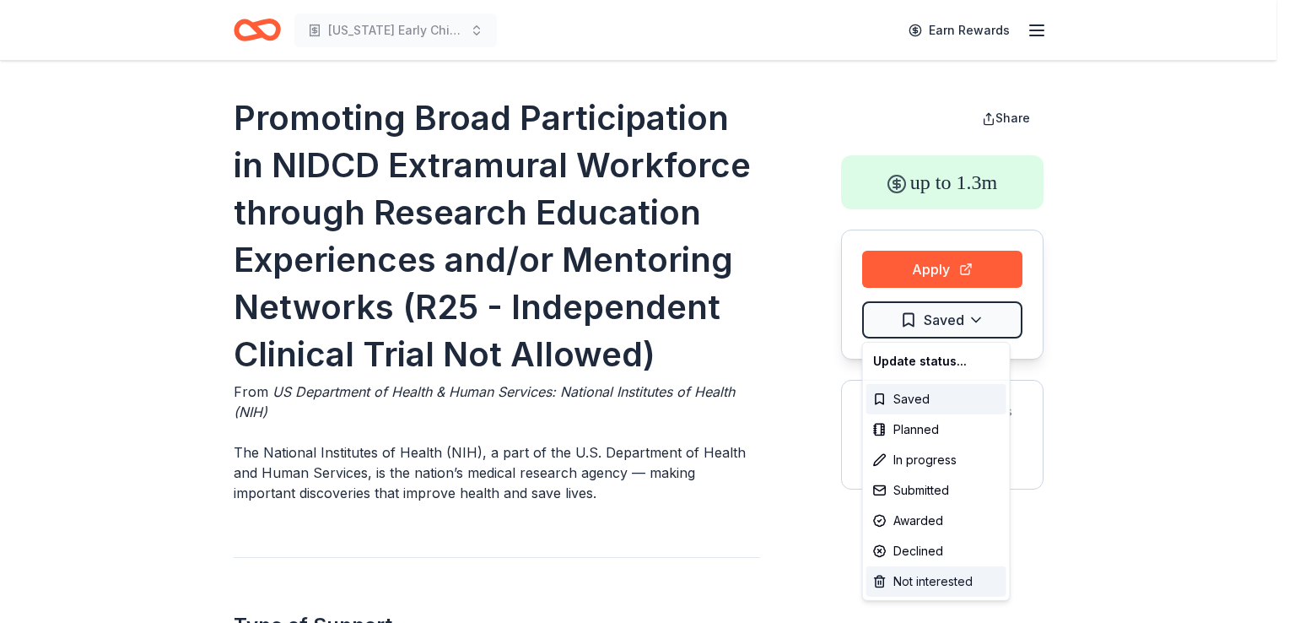
click at [925, 583] on div "Not interested" at bounding box center [936, 581] width 140 height 30
click at [782, 248] on html "[US_STATE] Early Childhood Education Earn Rewards Promoting Broad Participation…" at bounding box center [644, 311] width 1289 height 623
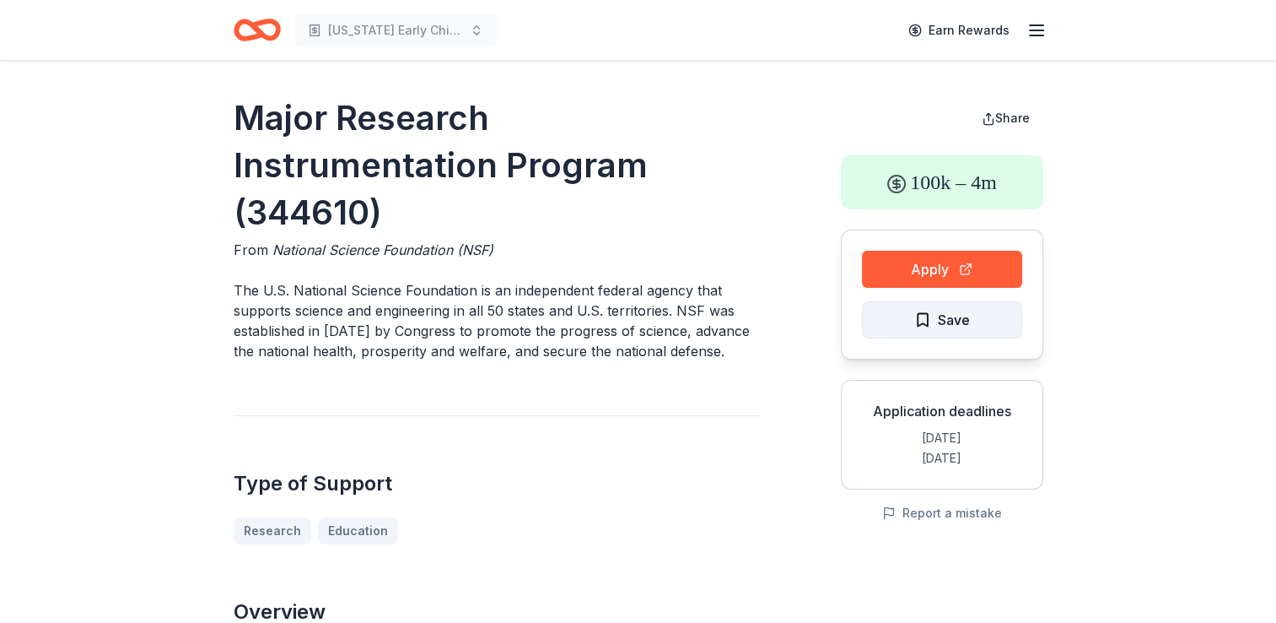
click at [920, 323] on span "Save" at bounding box center [942, 320] width 56 height 22
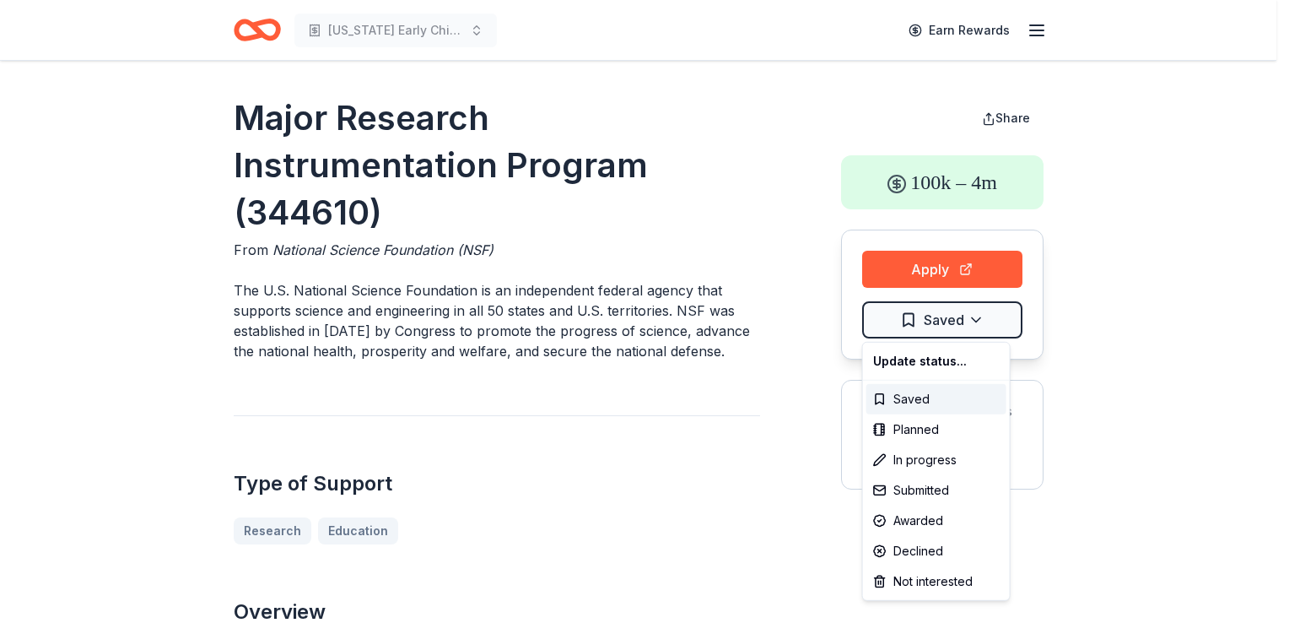
click at [920, 323] on html "New Mexico Early Childhood Education Earn Rewards Major Research Instrumentatio…" at bounding box center [644, 311] width 1289 height 623
click at [920, 580] on div "Not interested" at bounding box center [936, 581] width 140 height 30
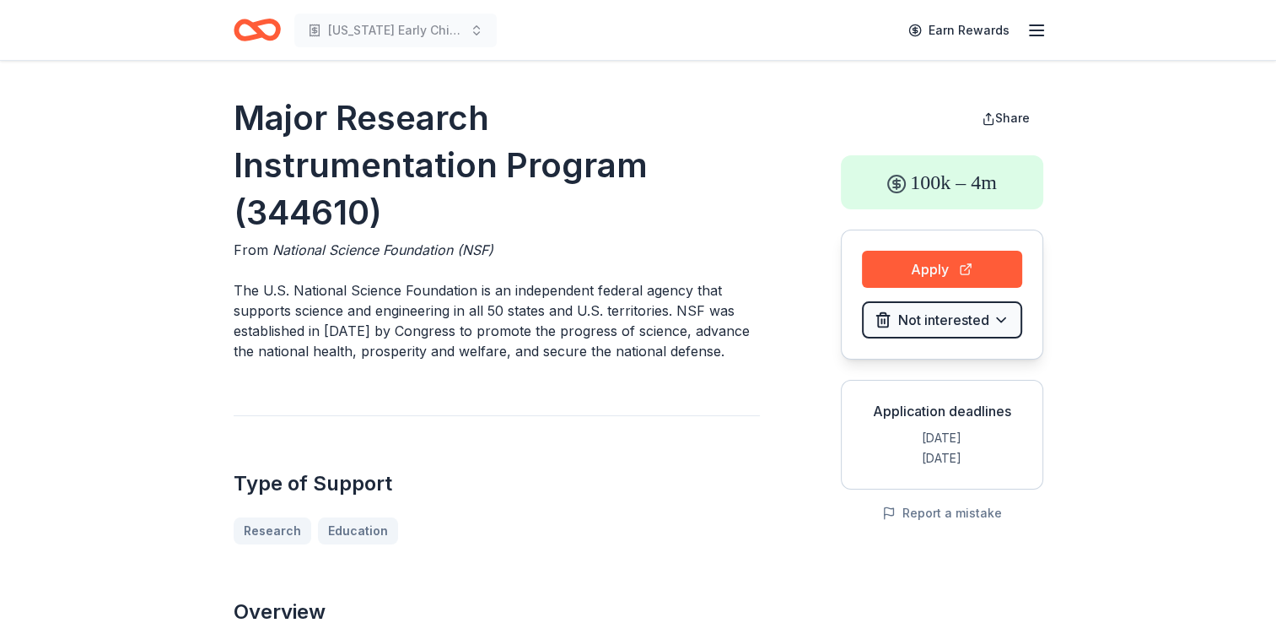
click at [742, 415] on div "Type of Support Research Education" at bounding box center [497, 479] width 526 height 129
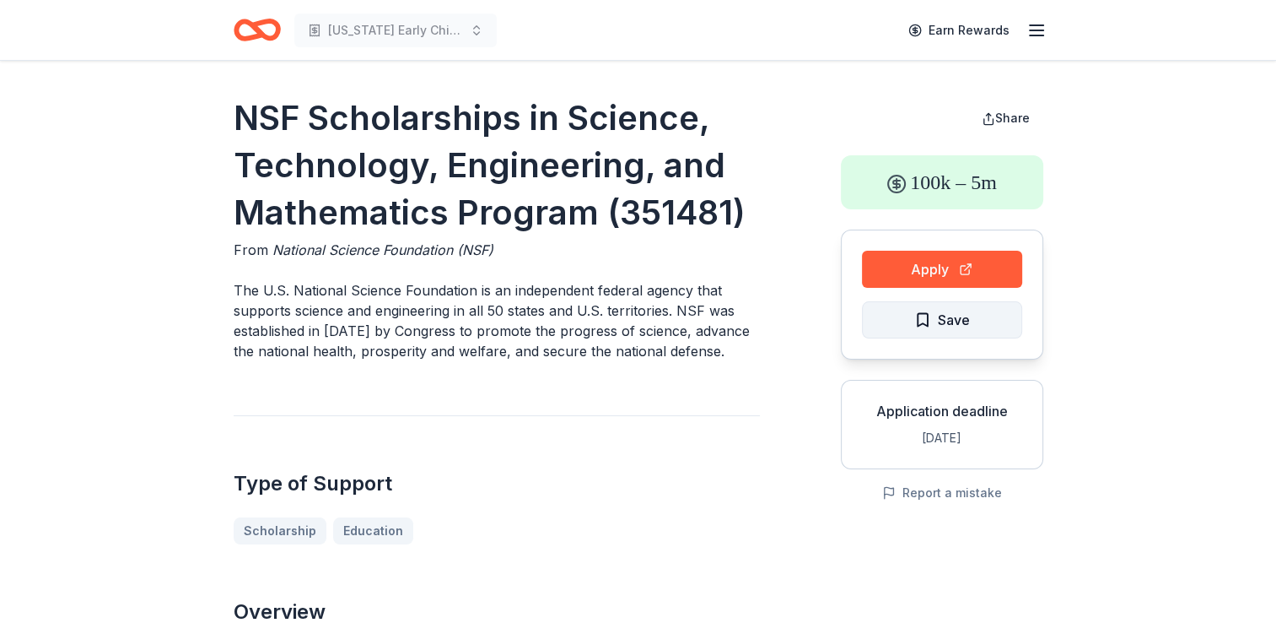
click at [919, 309] on span "Save" at bounding box center [942, 320] width 56 height 22
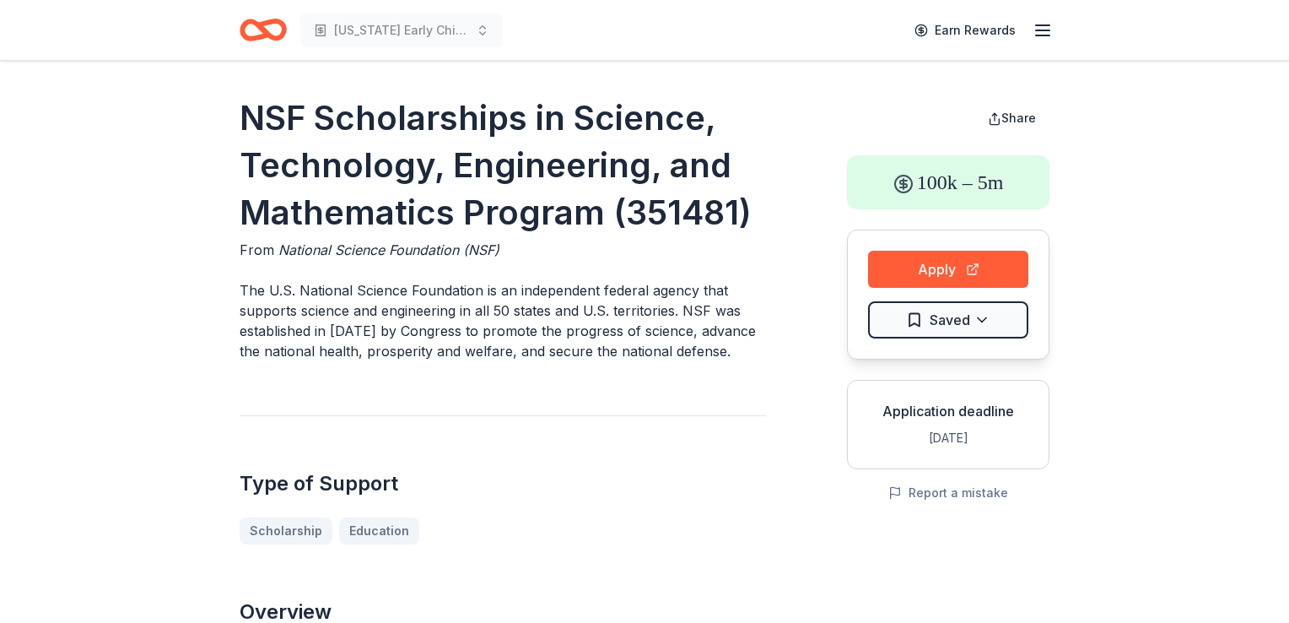
click at [919, 308] on html "New Mexico Early Childhood Education Earn Rewards NSF Scholarships in Science, …" at bounding box center [644, 311] width 1289 height 623
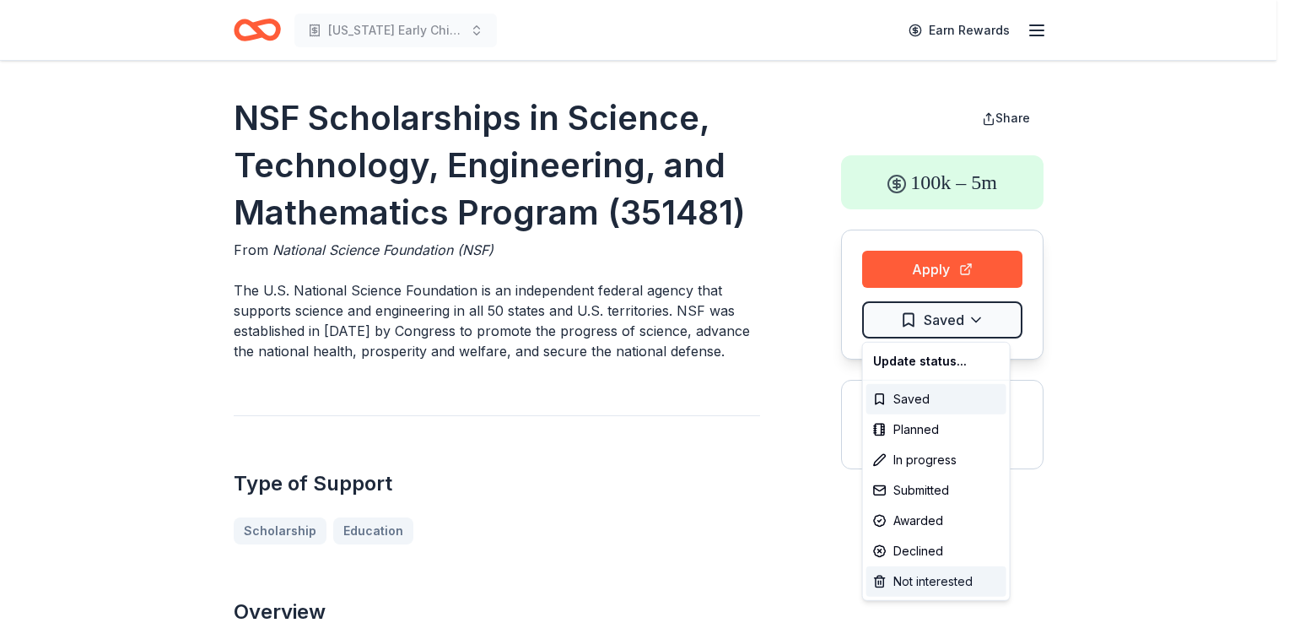
click at [924, 579] on div "Not interested" at bounding box center [936, 581] width 140 height 30
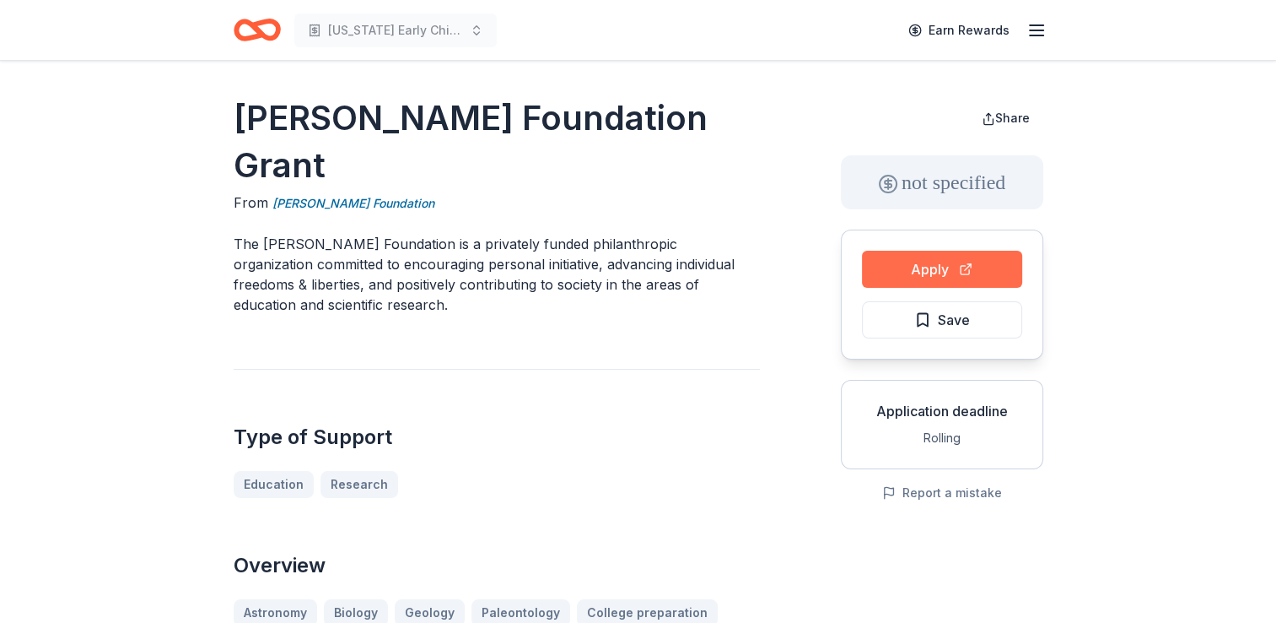
click at [904, 267] on button "Apply" at bounding box center [942, 269] width 160 height 37
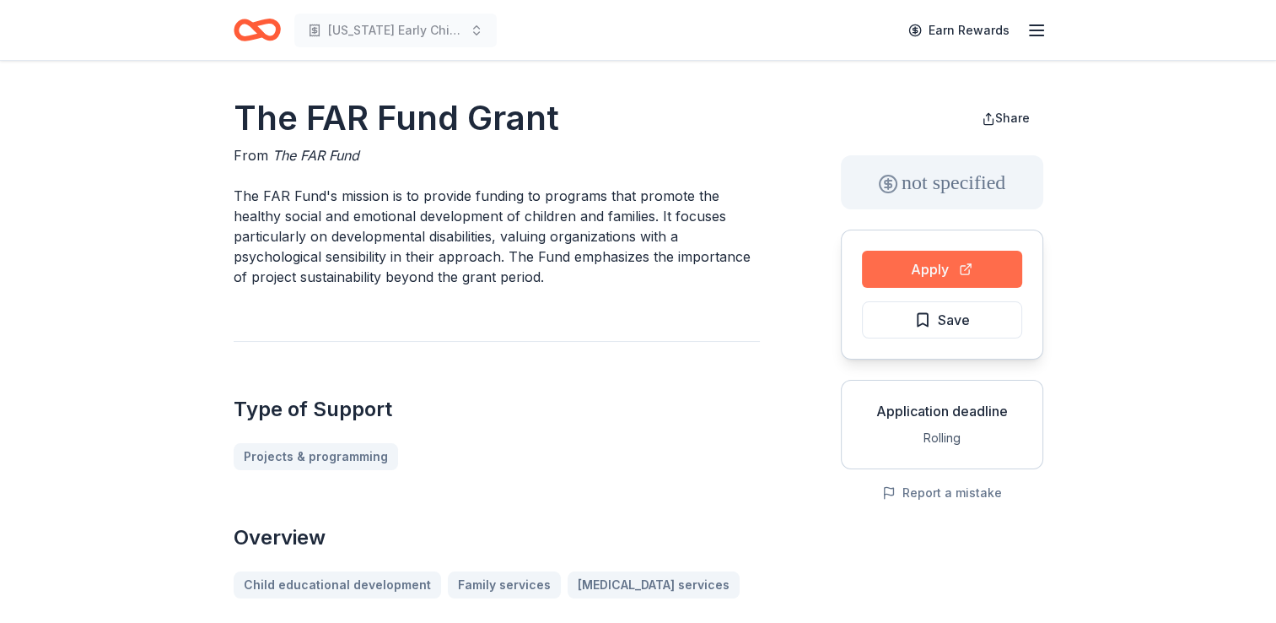
click at [916, 262] on button "Apply" at bounding box center [942, 269] width 160 height 37
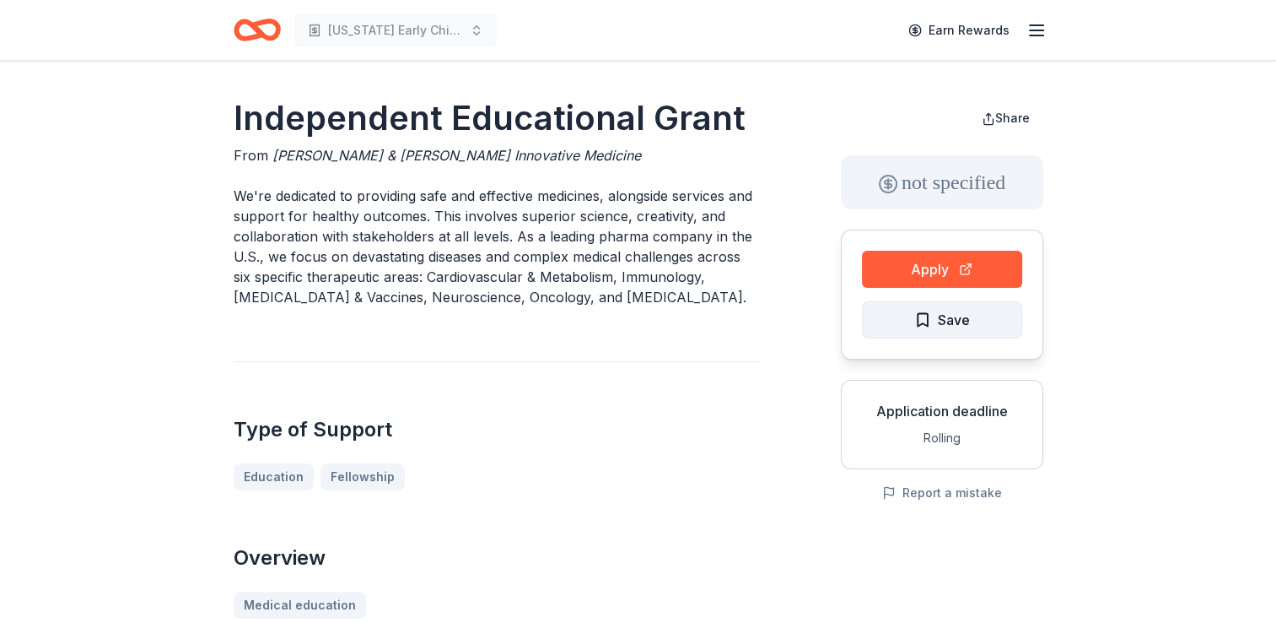
click at [942, 326] on span "Save" at bounding box center [954, 320] width 32 height 22
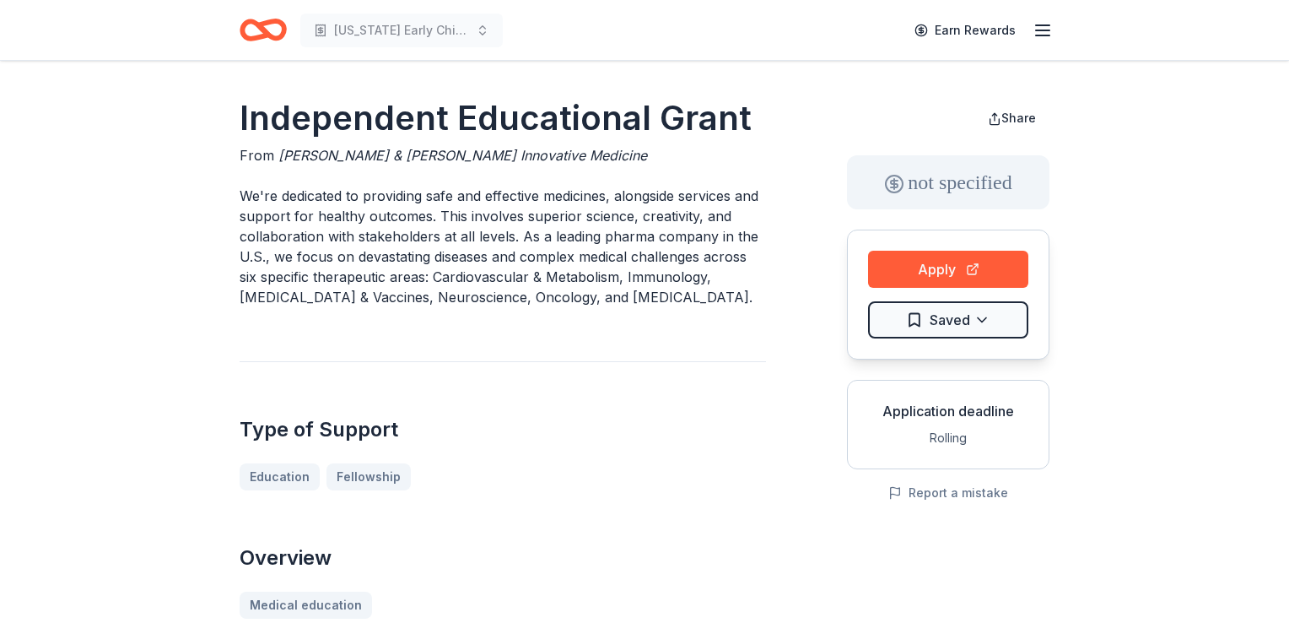
click at [942, 326] on html "[US_STATE] Early Childhood Education Earn Rewards Independent Educational Grant…" at bounding box center [644, 311] width 1289 height 623
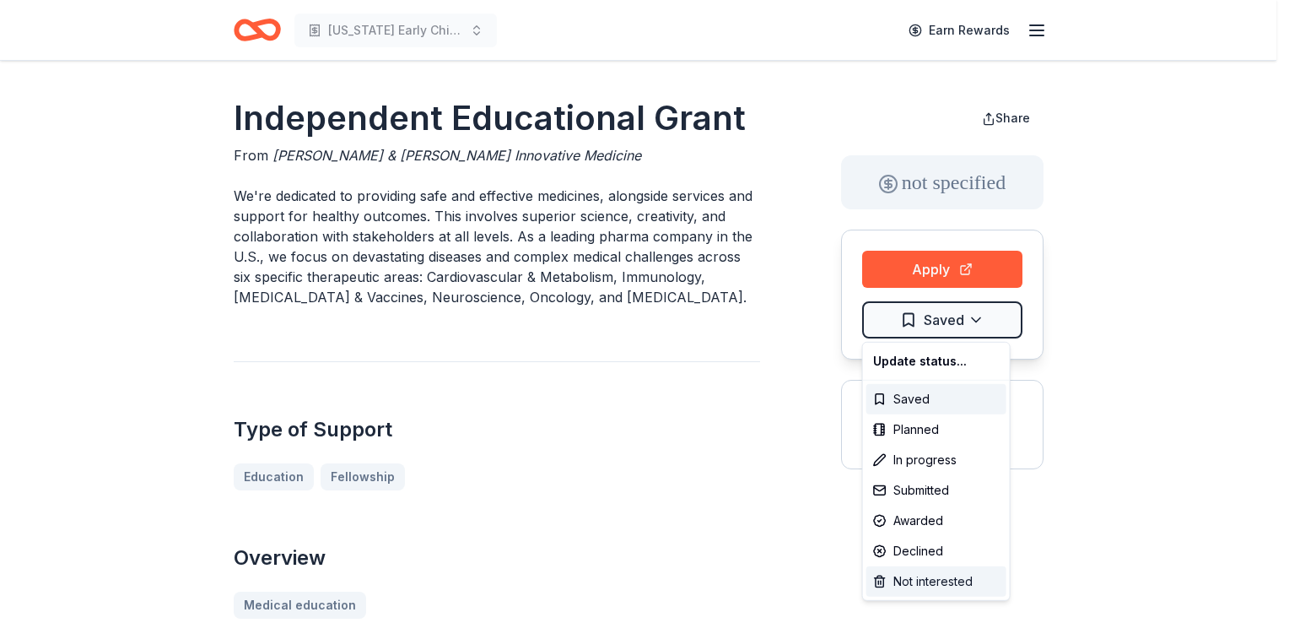
click at [918, 585] on div "Not interested" at bounding box center [936, 581] width 140 height 30
click at [779, 569] on html "[US_STATE] Early Childhood Education Earn Rewards Independent Educational Grant…" at bounding box center [644, 311] width 1289 height 623
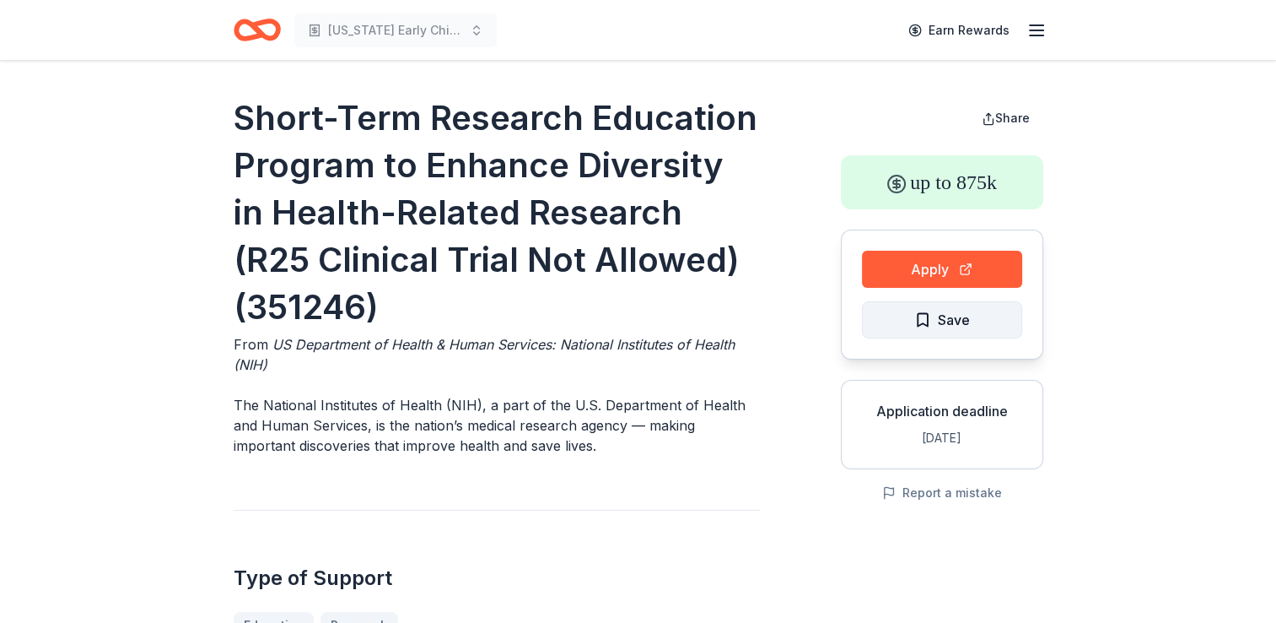
click at [959, 329] on span "Save" at bounding box center [954, 320] width 32 height 22
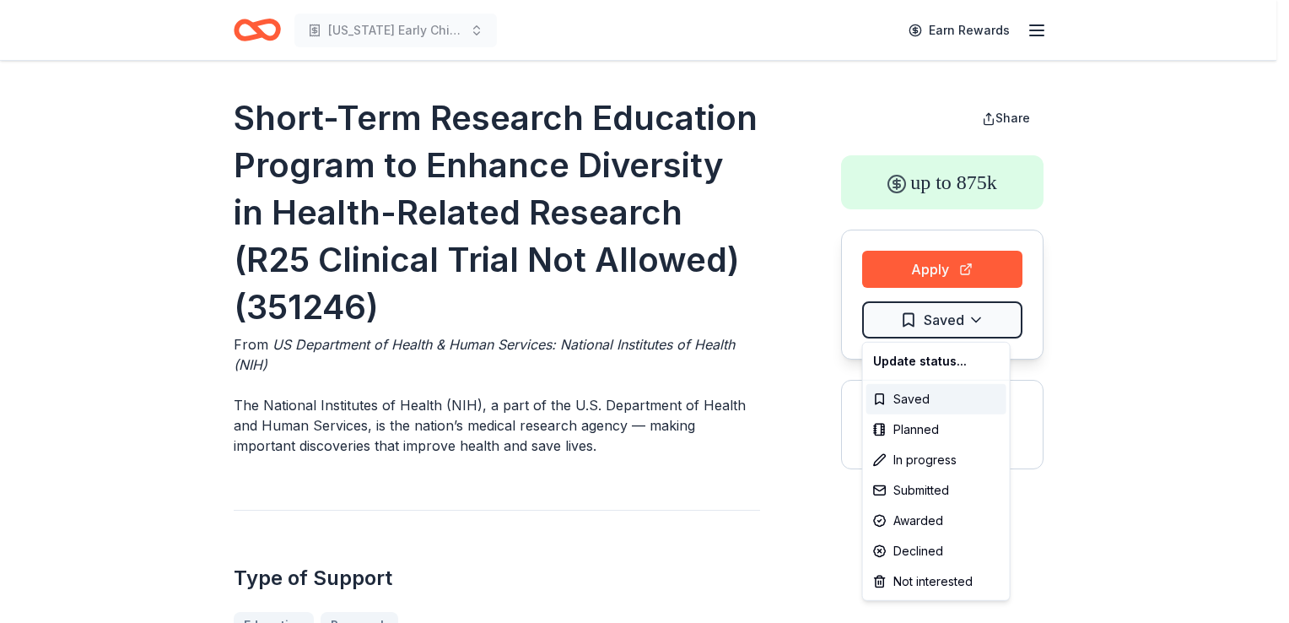
click at [959, 329] on html "New Mexico Early Childhood Education Earn Rewards Short-Term Research Education…" at bounding box center [644, 311] width 1289 height 623
click at [918, 581] on div "Not interested" at bounding box center [936, 581] width 140 height 30
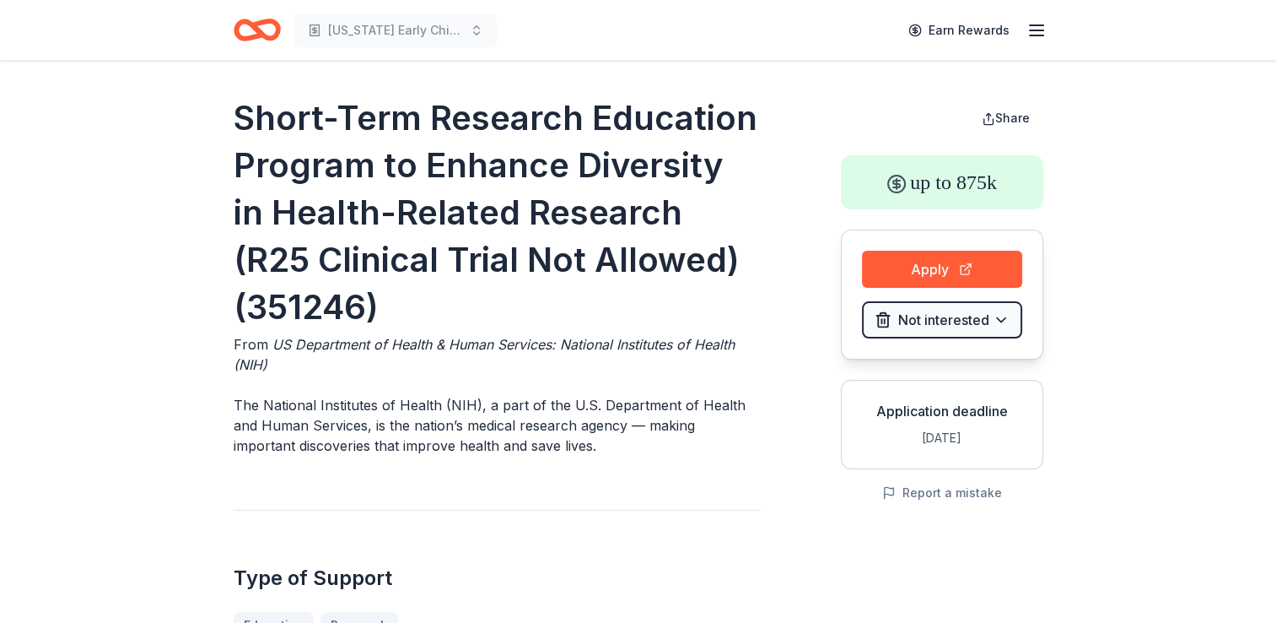
click at [1157, 437] on html "New Mexico Early Childhood Education Earn Rewards Short-Term Research Education…" at bounding box center [638, 311] width 1276 height 623
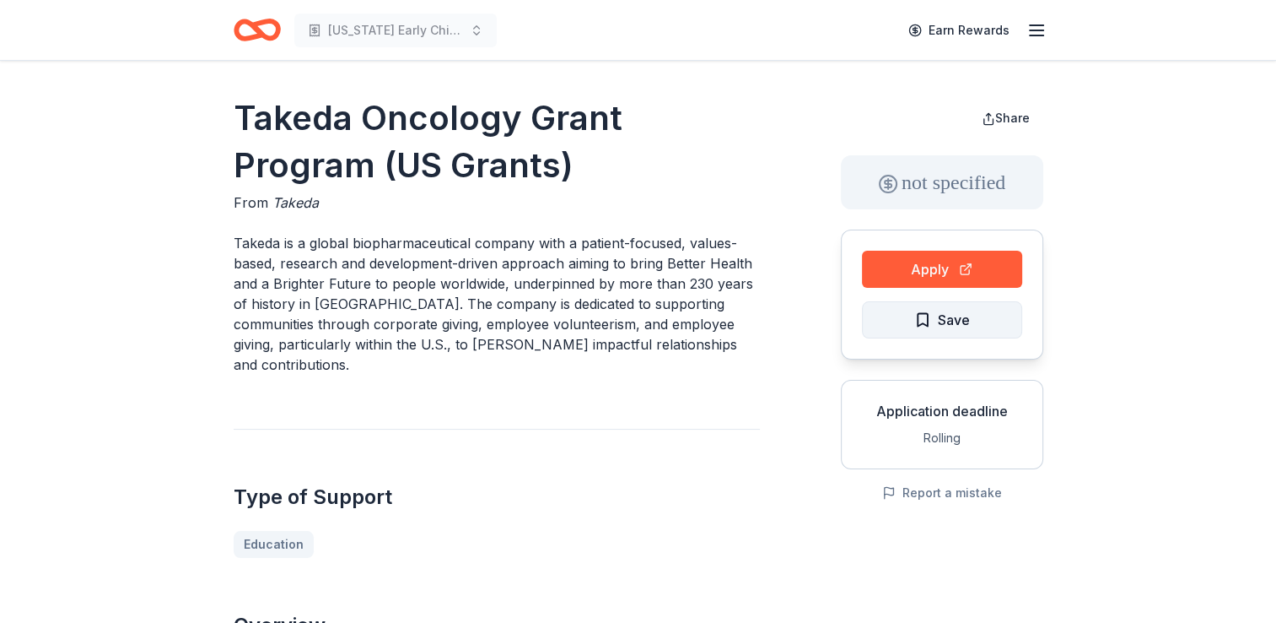
click at [927, 313] on span "Save" at bounding box center [942, 320] width 56 height 22
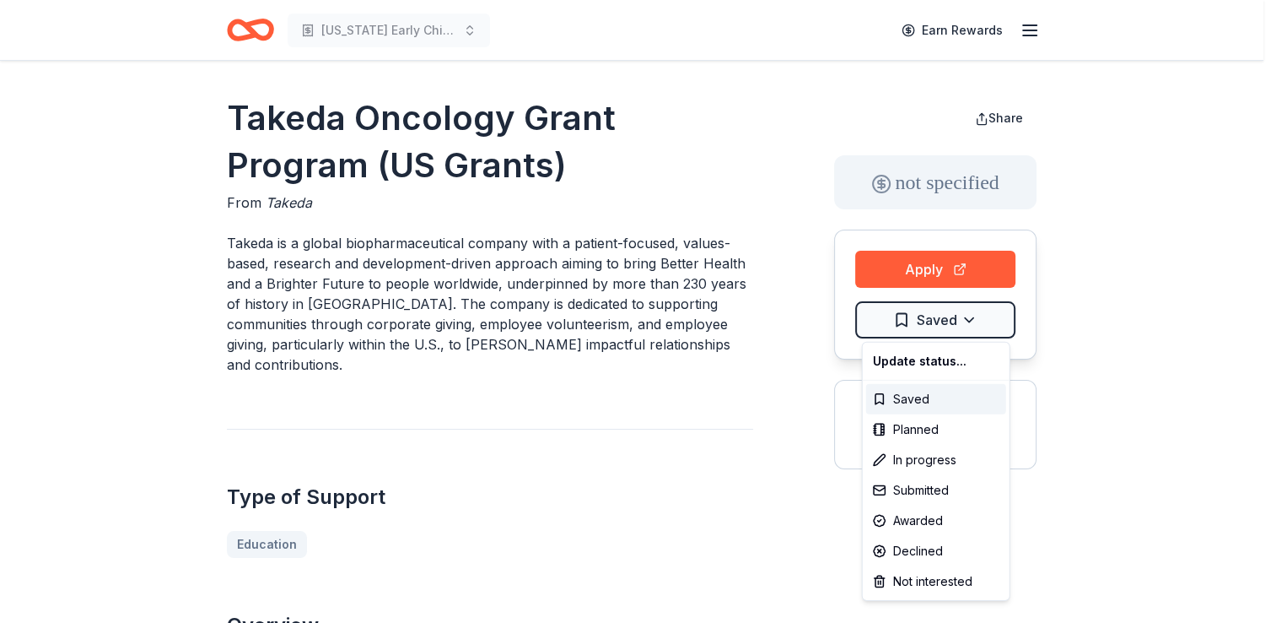
click at [927, 313] on html "[US_STATE] Early Childhood Education Earn Rewards Takeda Oncology Grant Program…" at bounding box center [638, 311] width 1276 height 623
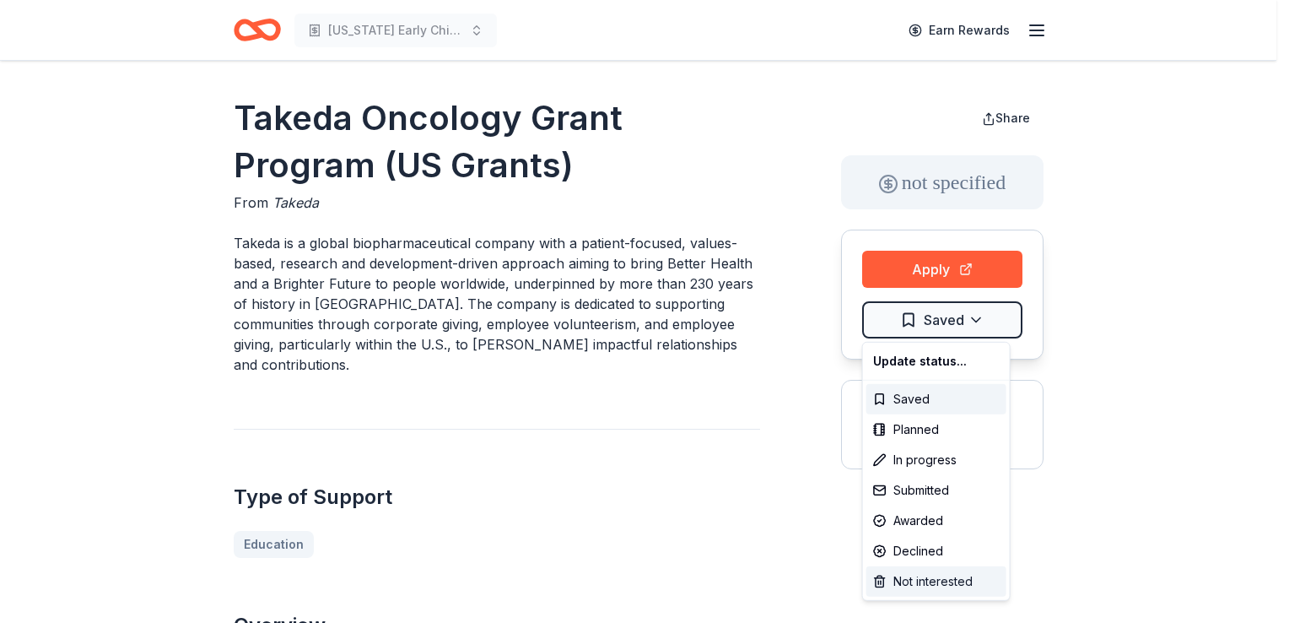
click at [915, 578] on div "Not interested" at bounding box center [936, 581] width 140 height 30
click at [784, 558] on html "[US_STATE] Early Childhood Education Earn Rewards Takeda Oncology Grant Program…" at bounding box center [644, 311] width 1289 height 623
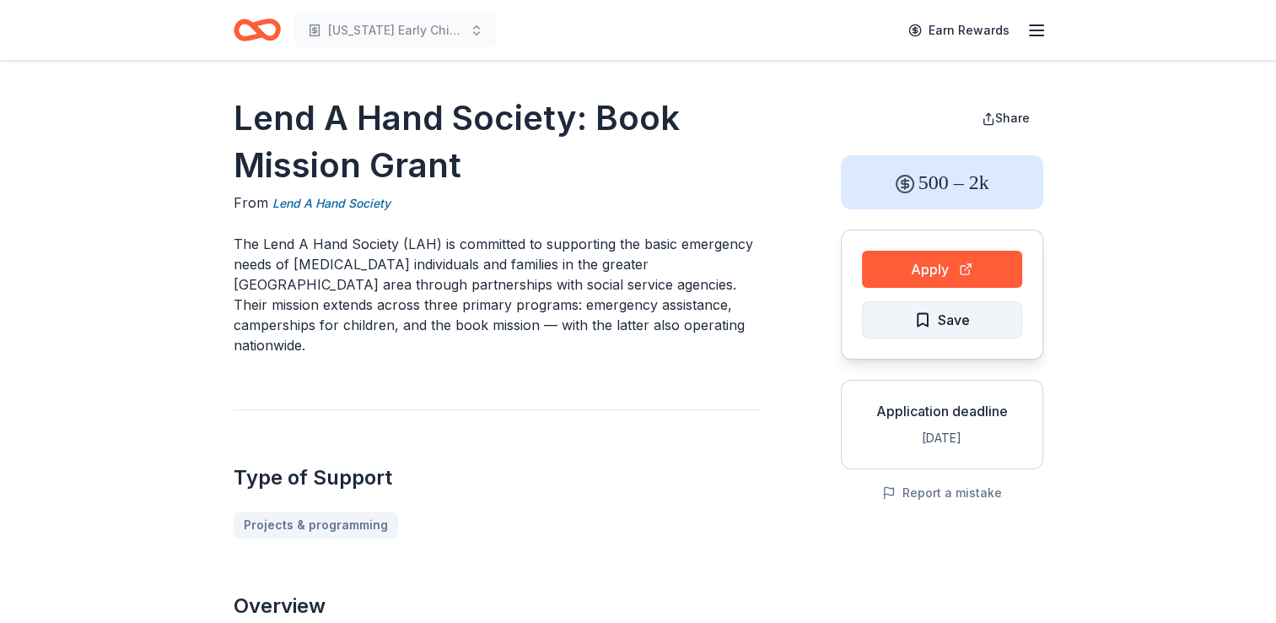
click at [919, 321] on span "Save" at bounding box center [942, 320] width 56 height 22
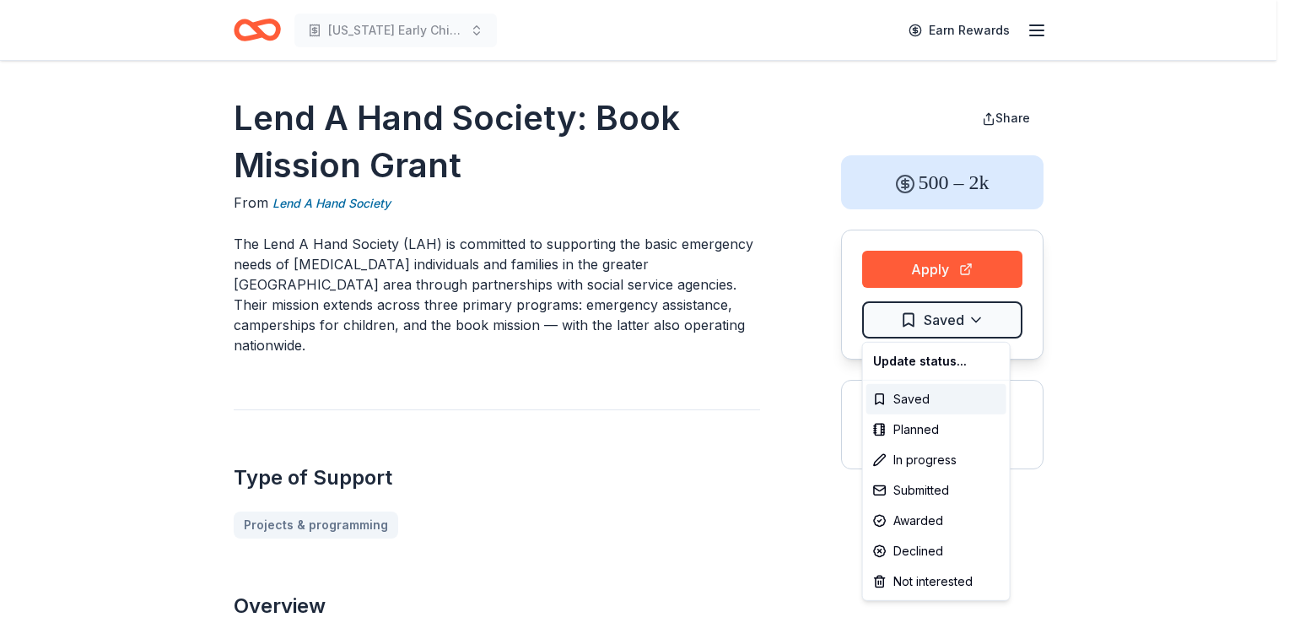
click at [919, 321] on html "[US_STATE] Early Childhood Education Earn Rewards Lend A Hand Society: Book Mis…" at bounding box center [644, 311] width 1289 height 623
click at [908, 572] on div "Not interested" at bounding box center [936, 581] width 140 height 30
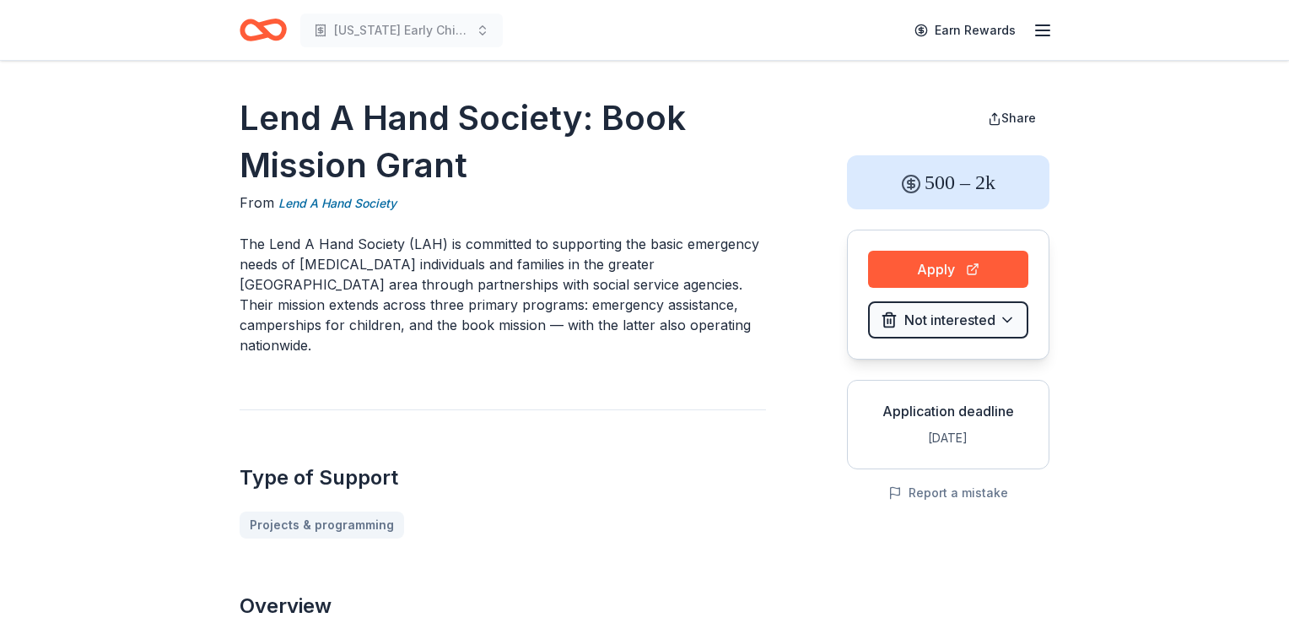
click at [763, 559] on html "[US_STATE] Early Childhood Education Earn Rewards Lend A Hand Society: Book Mis…" at bounding box center [644, 311] width 1289 height 623
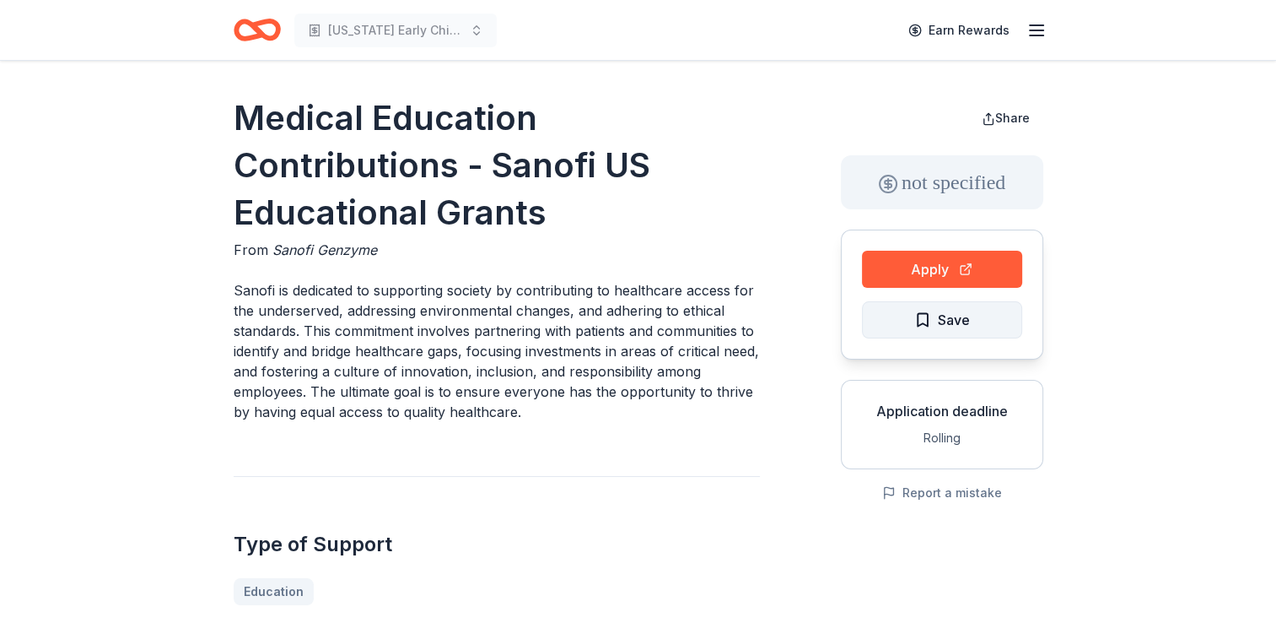
click at [891, 315] on button "Save" at bounding box center [942, 319] width 160 height 37
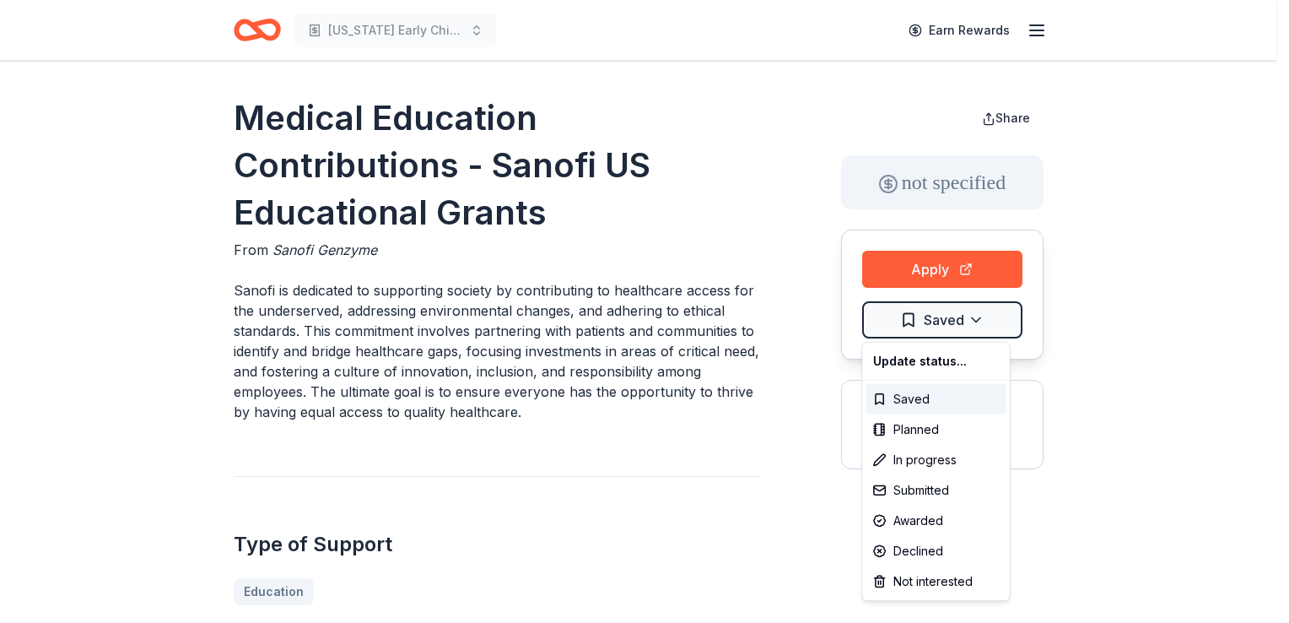
click at [891, 315] on html "[US_STATE] Early Childhood Education Earn Rewards Medical Education Contributio…" at bounding box center [644, 311] width 1289 height 623
click at [905, 571] on div "Not interested" at bounding box center [936, 581] width 140 height 30
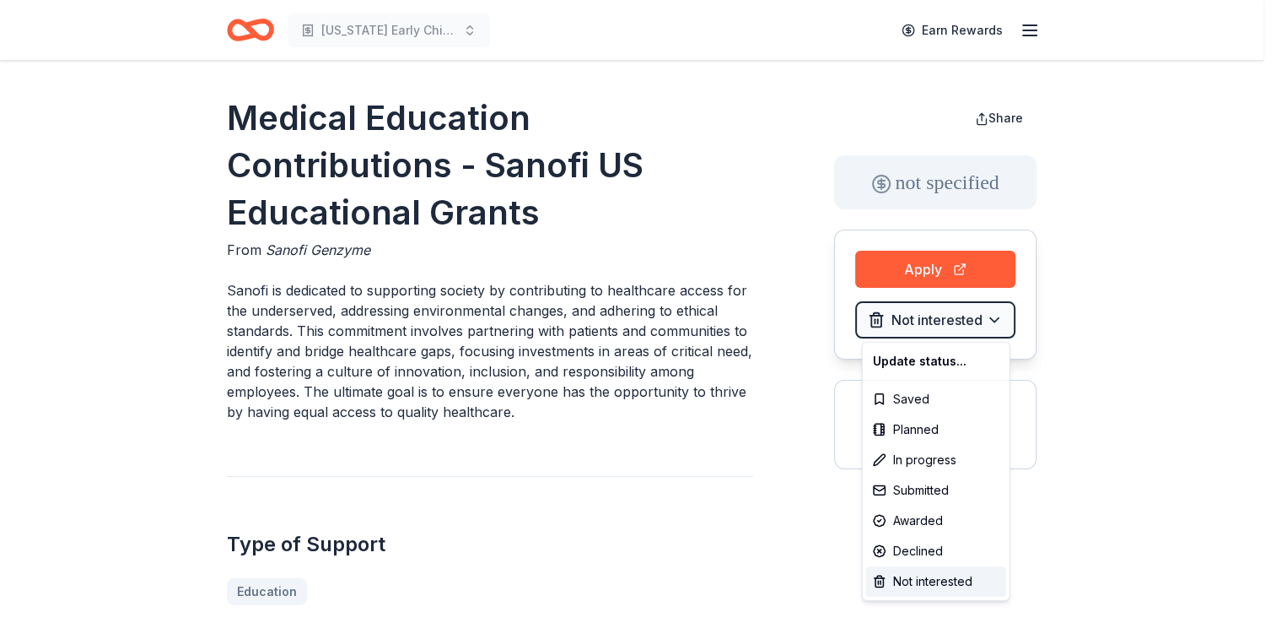
click at [779, 580] on html "[US_STATE] Early Childhood Education Earn Rewards Medical Education Contributio…" at bounding box center [638, 311] width 1276 height 623
